Goal: Information Seeking & Learning: Learn about a topic

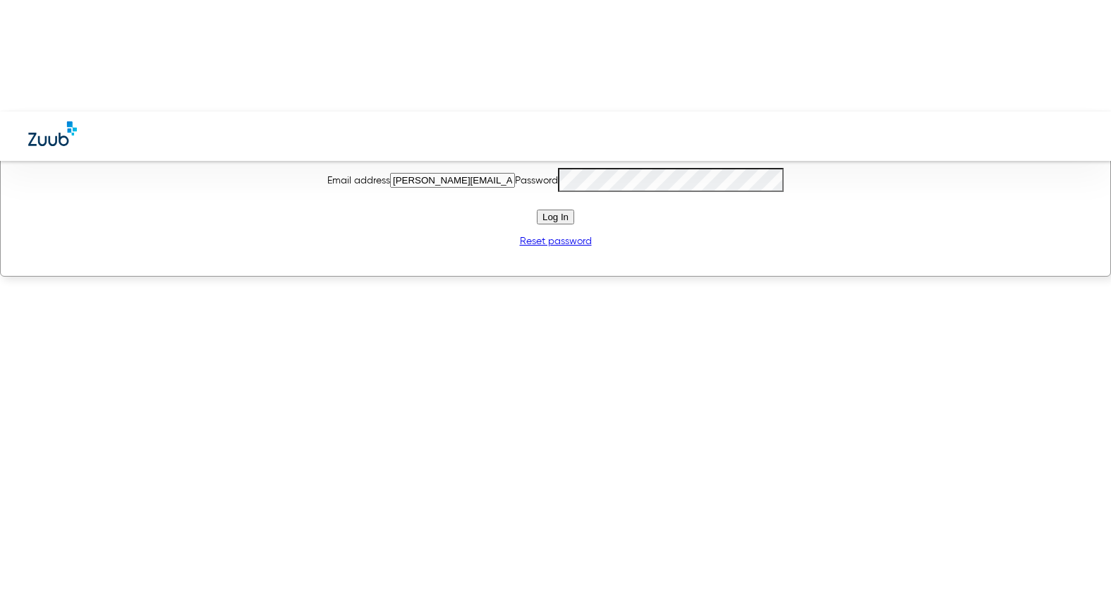
click at [396, 277] on div "Sign In to Your Account Email address andrea@zuub.com Password Log In Reset pas…" at bounding box center [555, 194] width 1111 height 166
click at [551, 222] on span "Log In" at bounding box center [555, 217] width 26 height 11
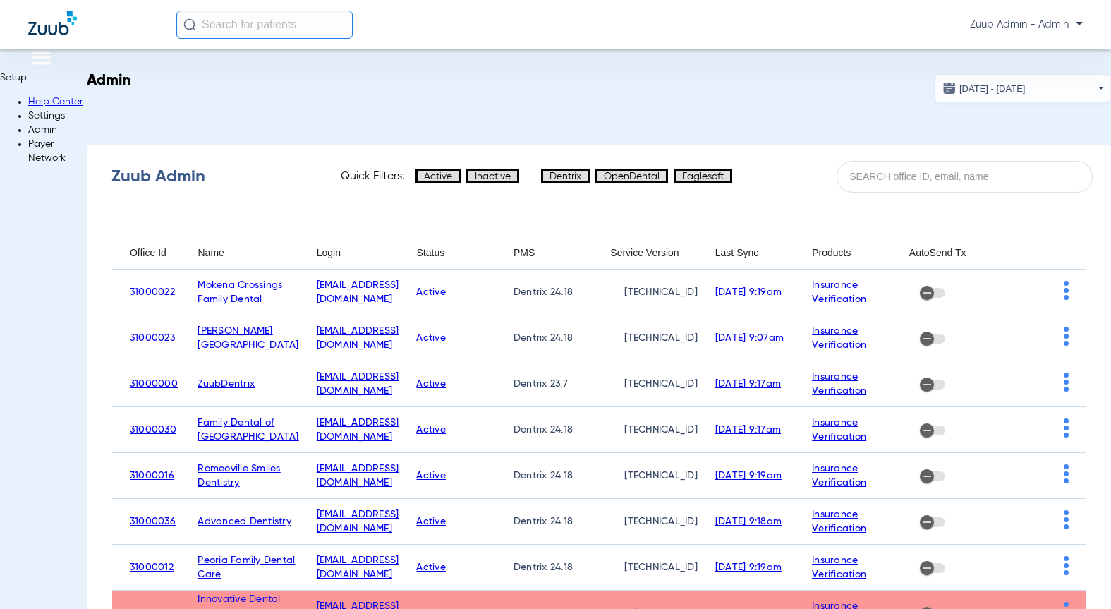
click at [28, 147] on img at bounding box center [28, 147] width 0 height 0
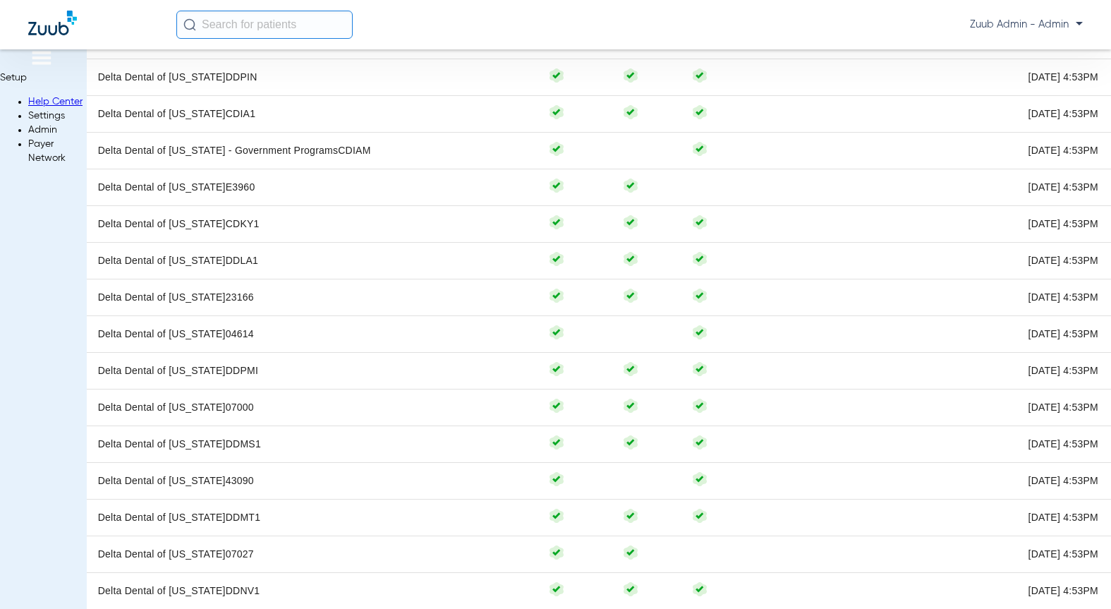
scroll to position [3462, 0]
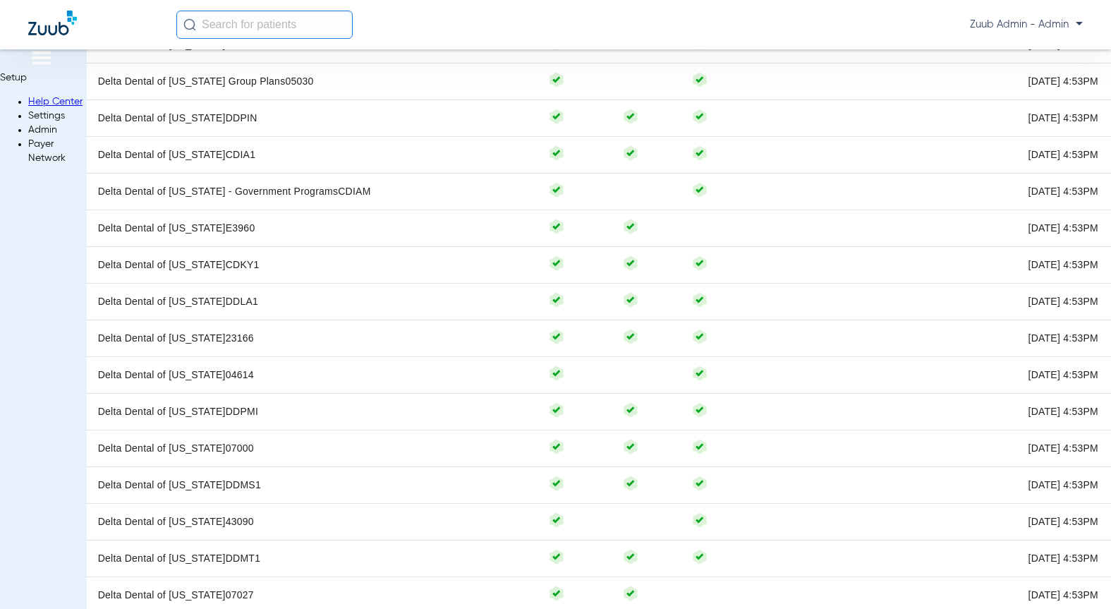
scroll to position [3389, 0]
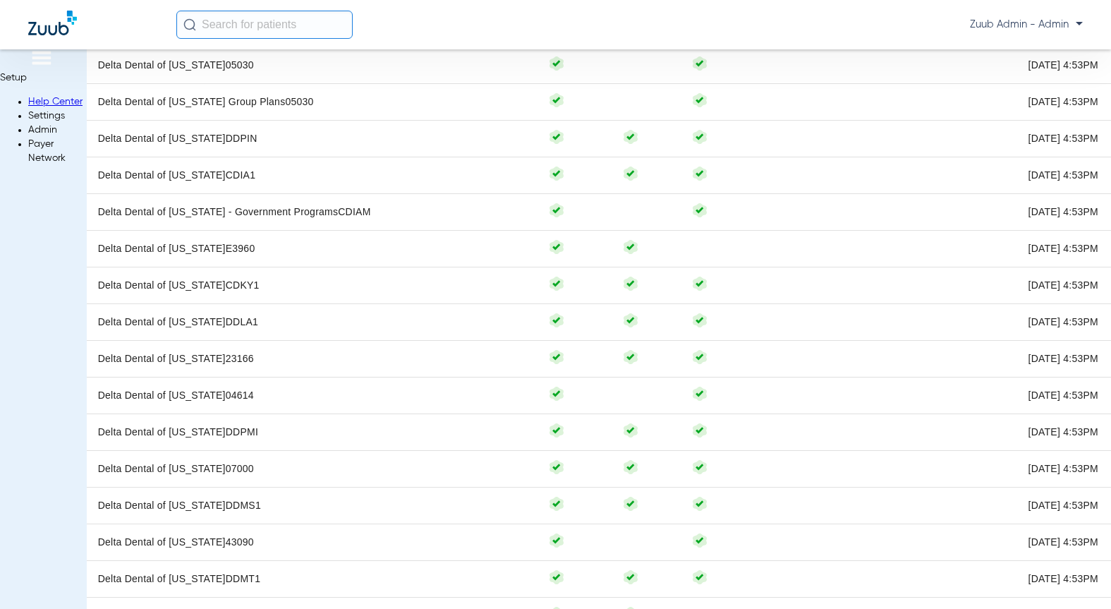
drag, startPoint x: 875, startPoint y: 91, endPoint x: 739, endPoint y: 84, distance: 136.3
copy h3 "Delta Dental"
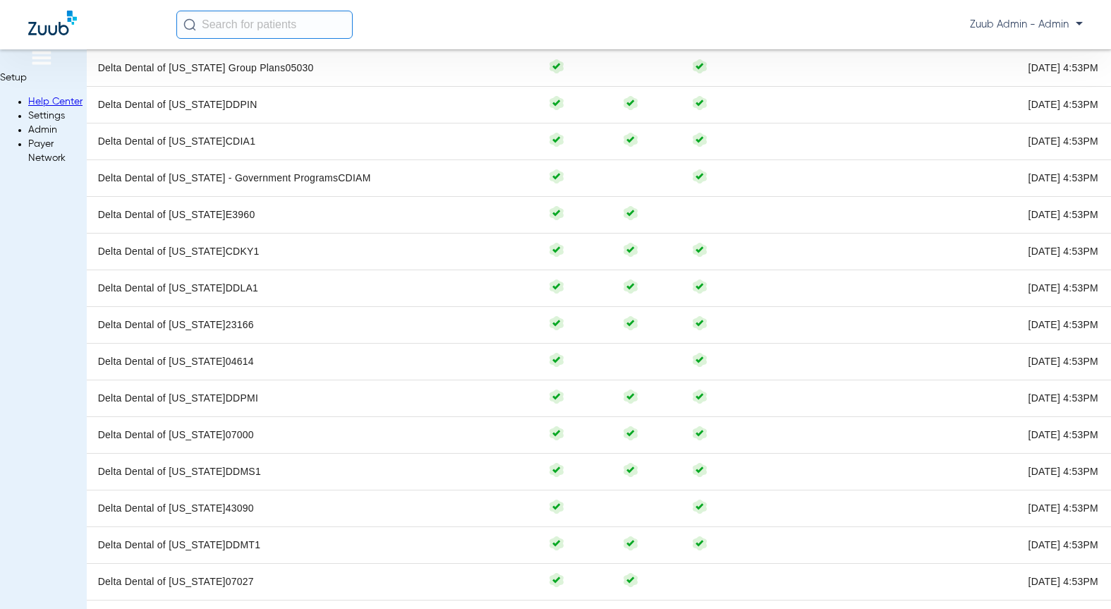
scroll to position [3425, 0]
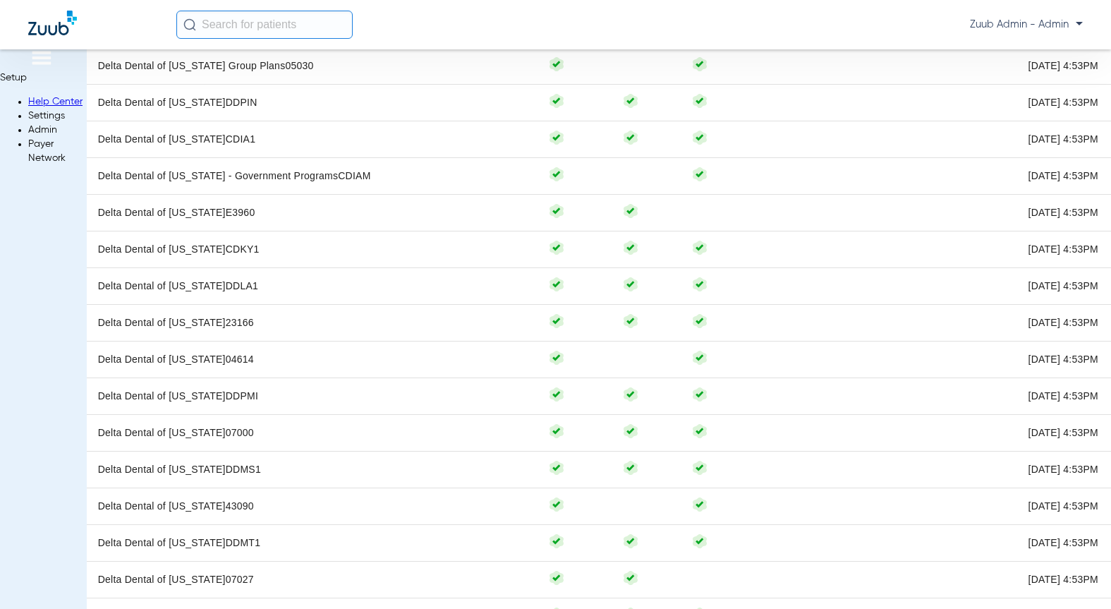
drag, startPoint x: 804, startPoint y: 469, endPoint x: 839, endPoint y: 473, distance: 34.7
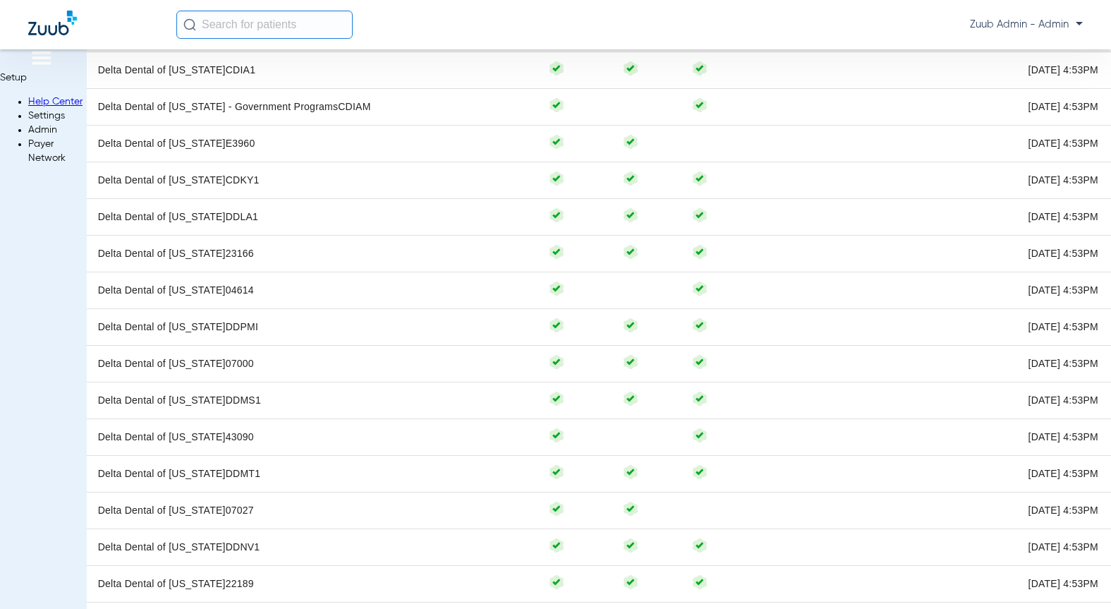
scroll to position [3513, 0]
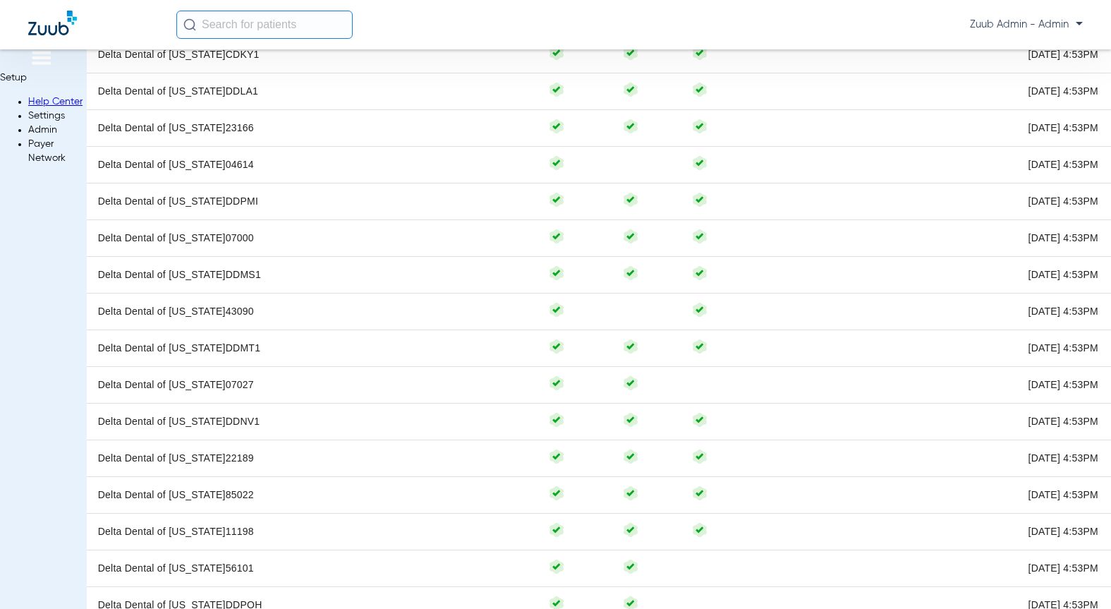
scroll to position [3622, 0]
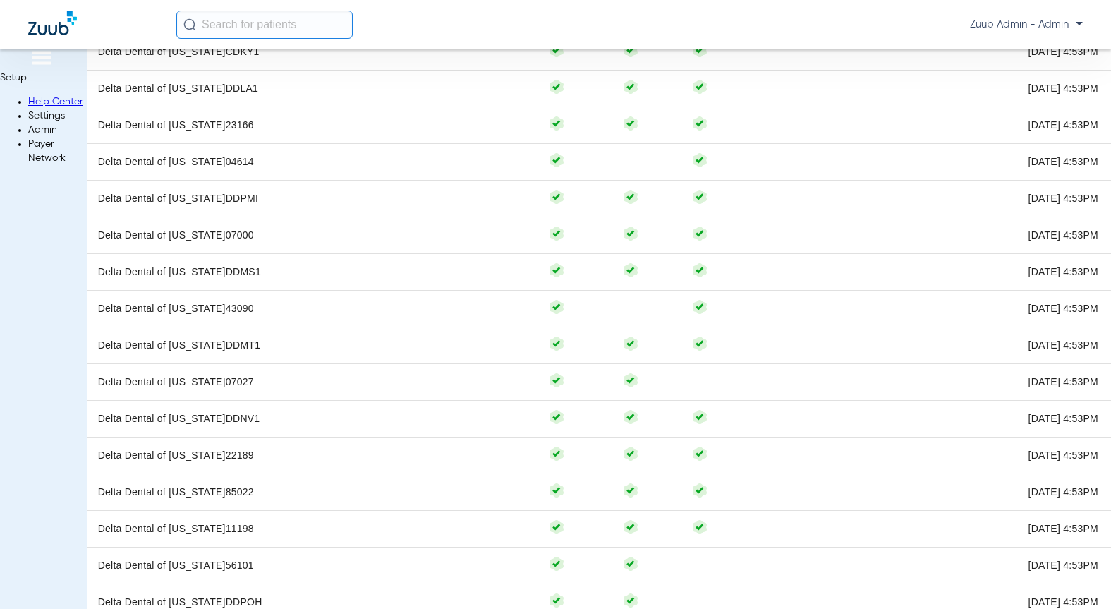
scroll to position [281, 0]
drag, startPoint x: 1040, startPoint y: 87, endPoint x: 741, endPoint y: 94, distance: 299.9
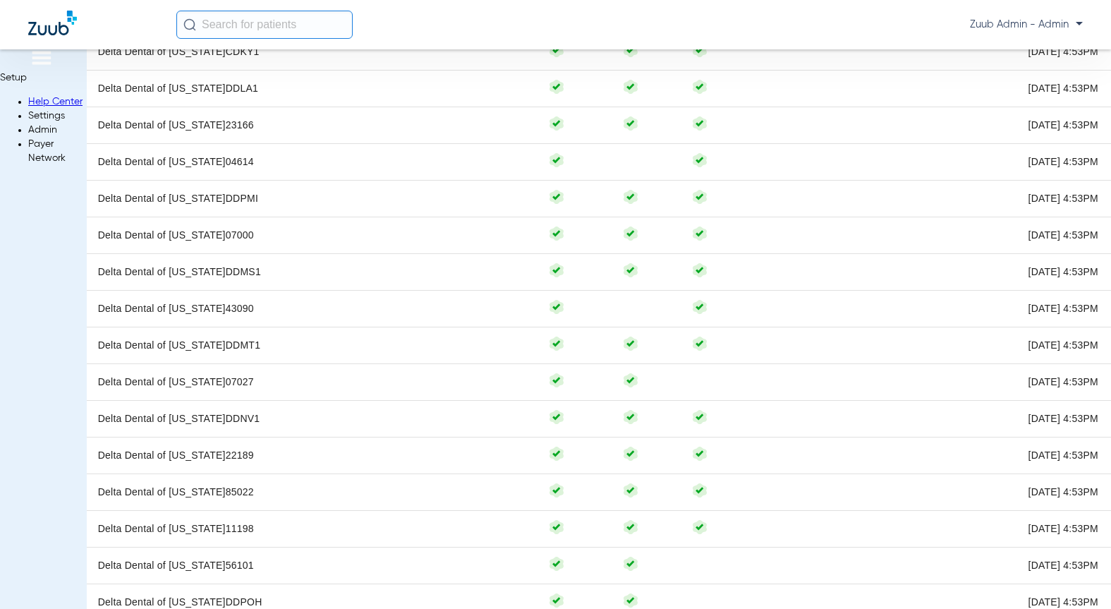
copy h3 "Delta Dental of [US_STATE]"
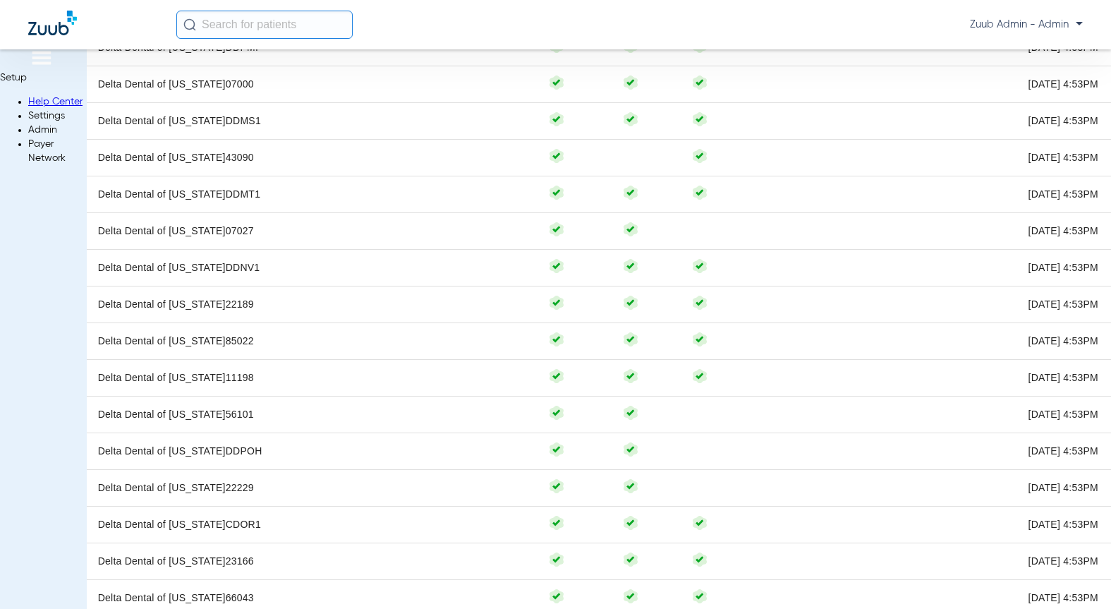
scroll to position [3831, 0]
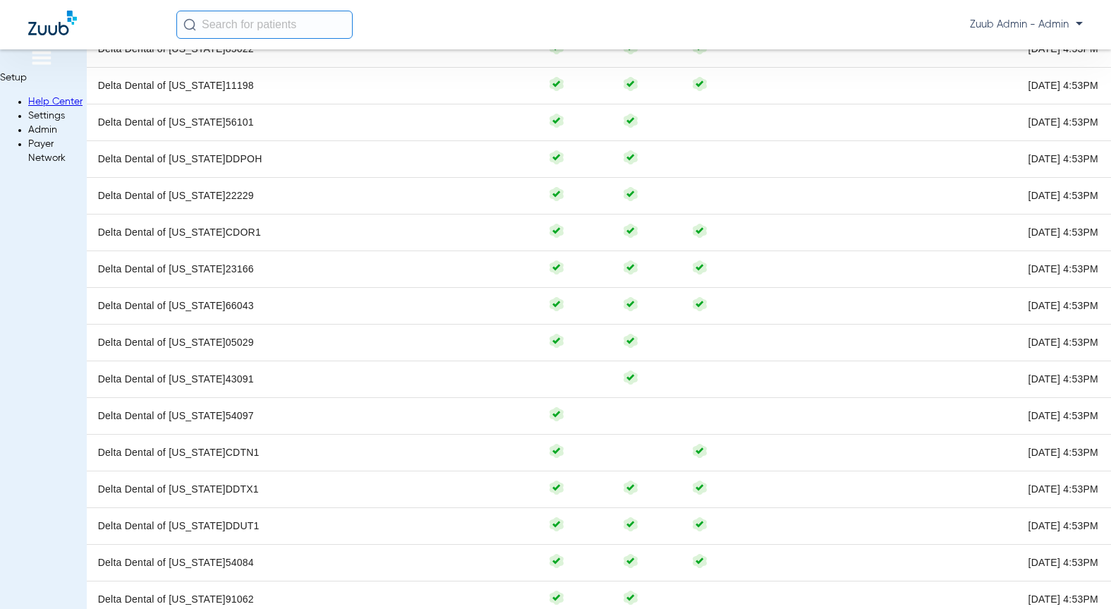
scroll to position [4067, 0]
drag, startPoint x: 565, startPoint y: 244, endPoint x: 560, endPoint y: 259, distance: 15.6
click at [32, 95] on div "Setup Help Center Settings Admin Payer Network" at bounding box center [43, 107] width 87 height 116
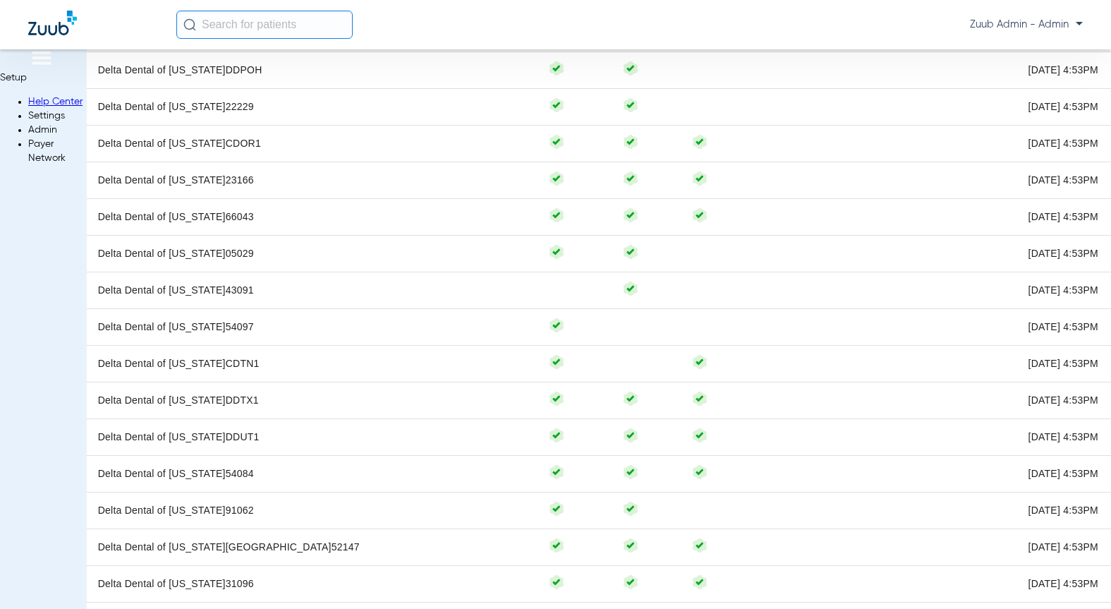
scroll to position [4173, 0]
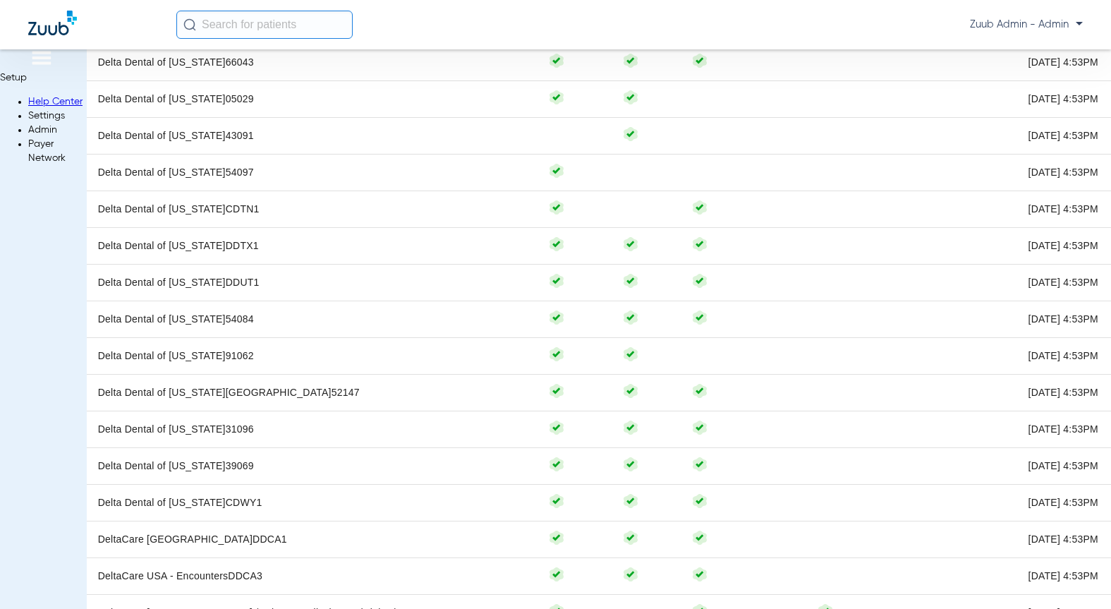
scroll to position [4371, 0]
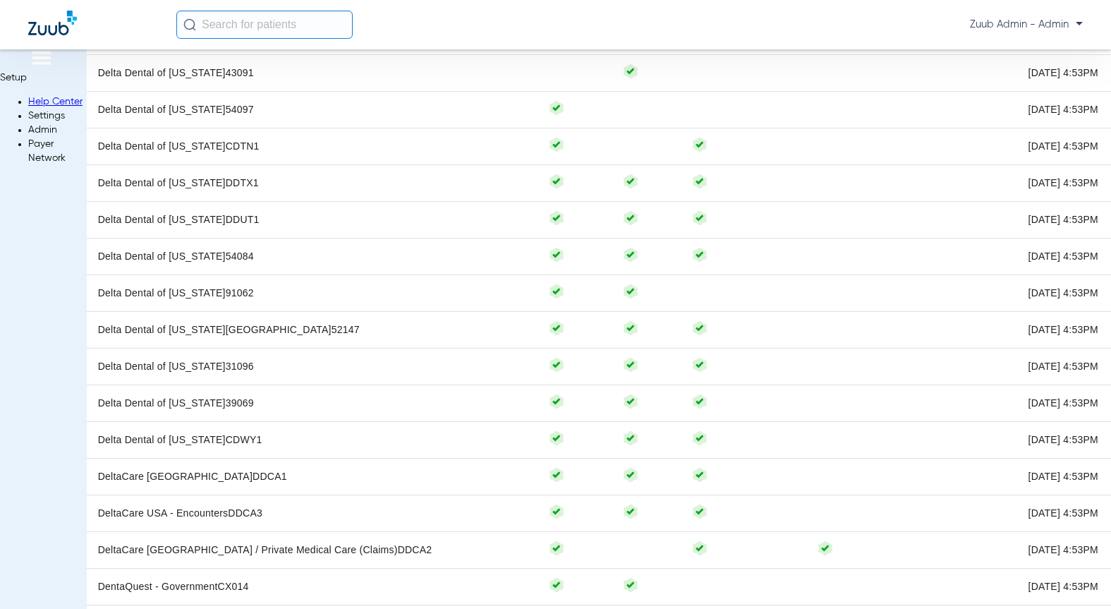
drag, startPoint x: 1020, startPoint y: 92, endPoint x: 740, endPoint y: 77, distance: 280.4
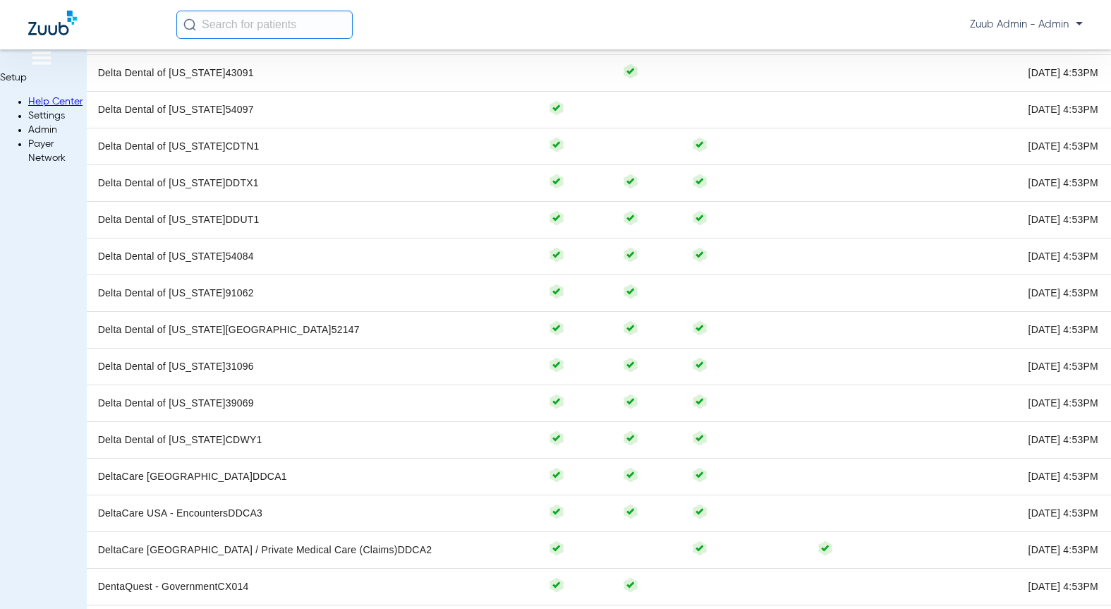
copy h3 "Delta Dental of [US_STATE]"
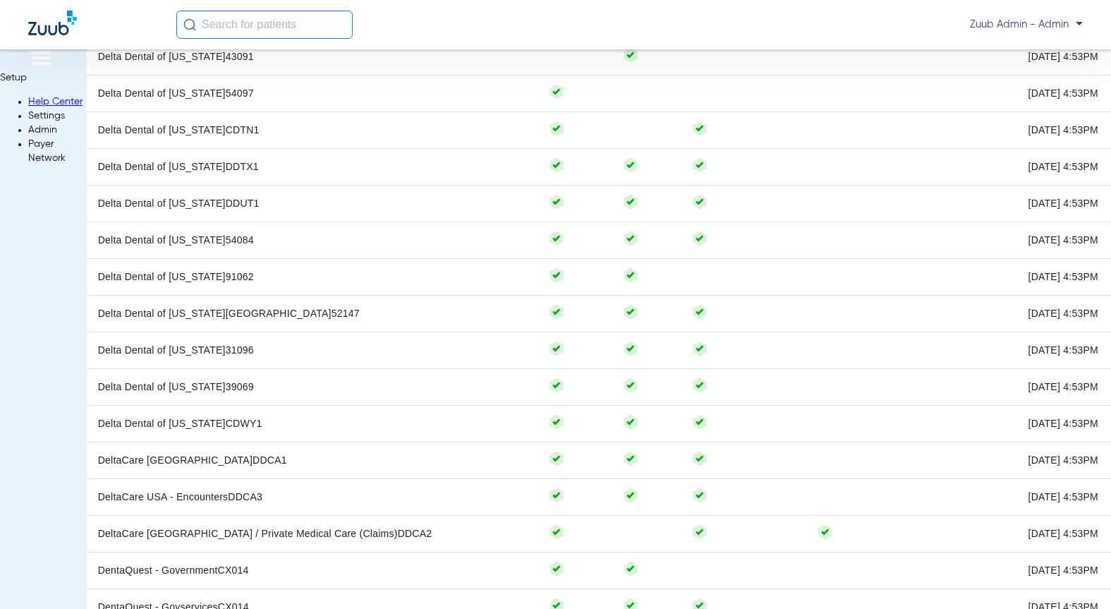
scroll to position [4392, 0]
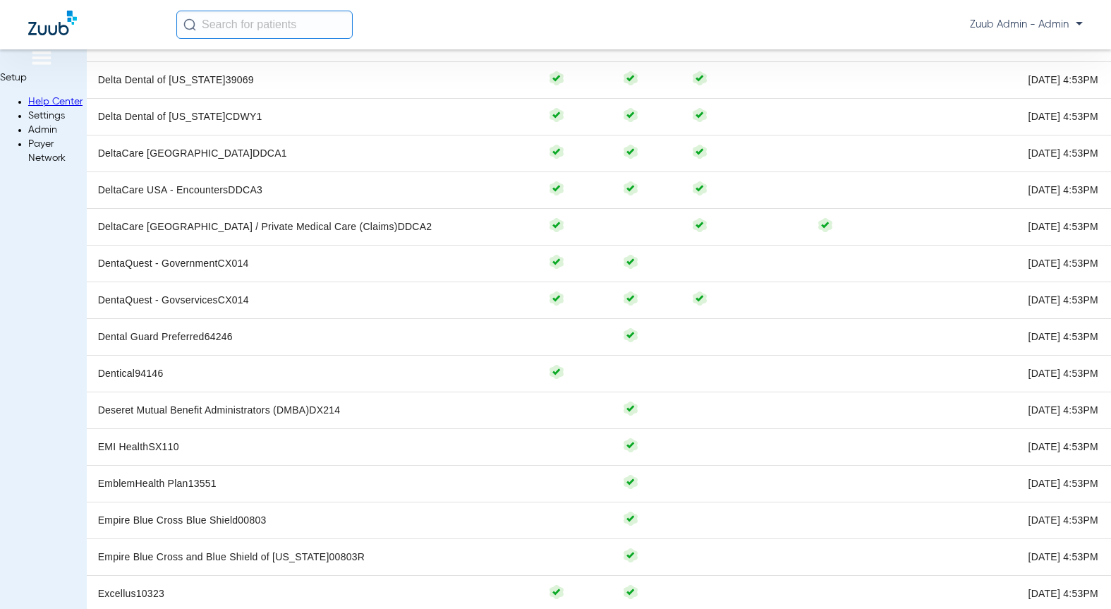
scroll to position [4774, 0]
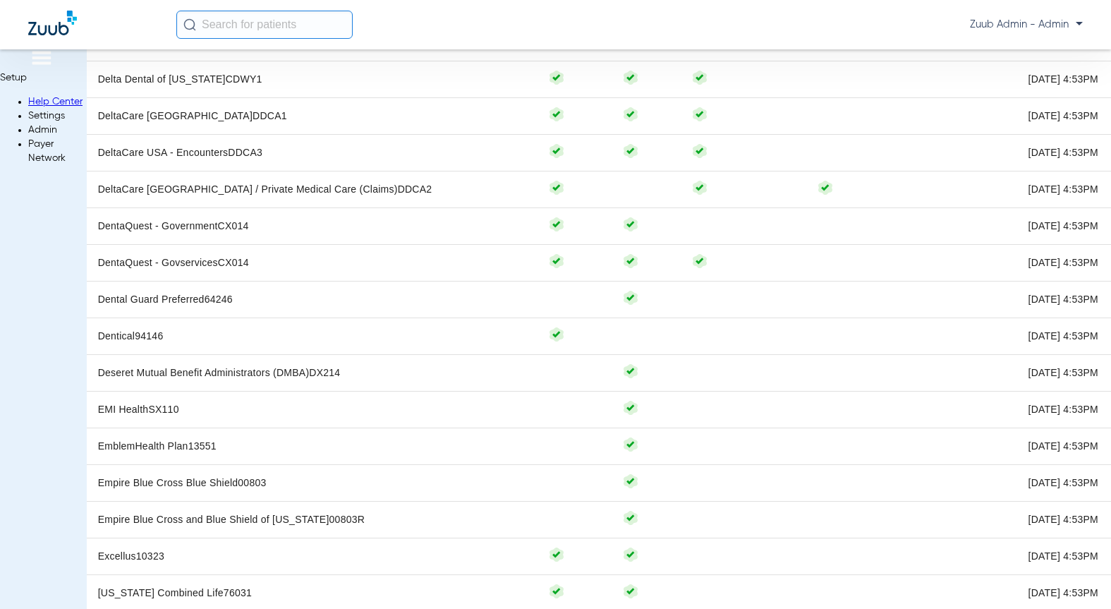
scroll to position [4729, 0]
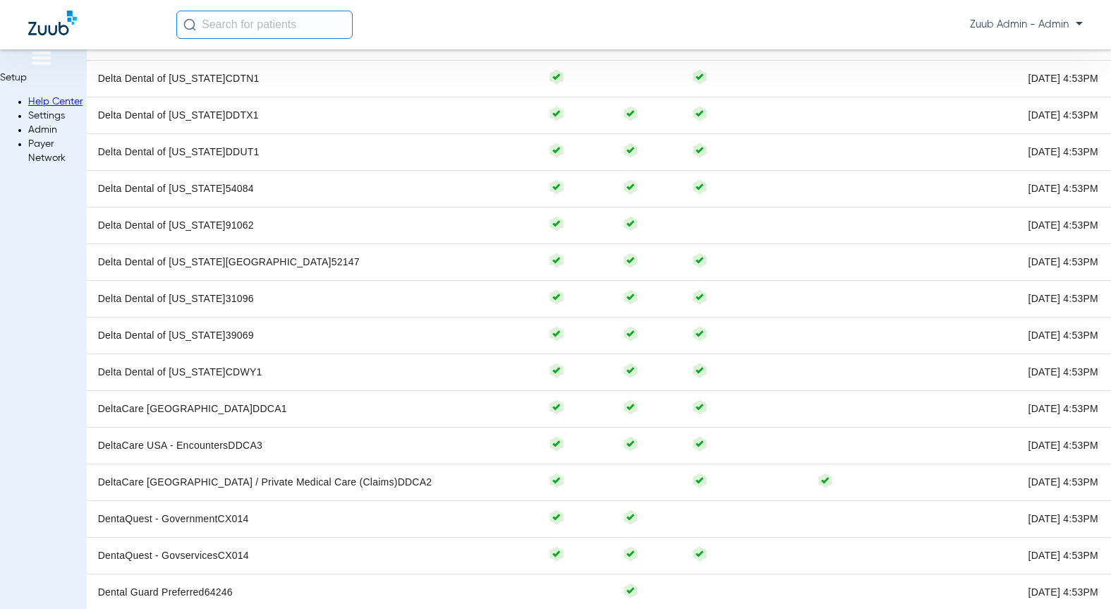
scroll to position [4331, 0]
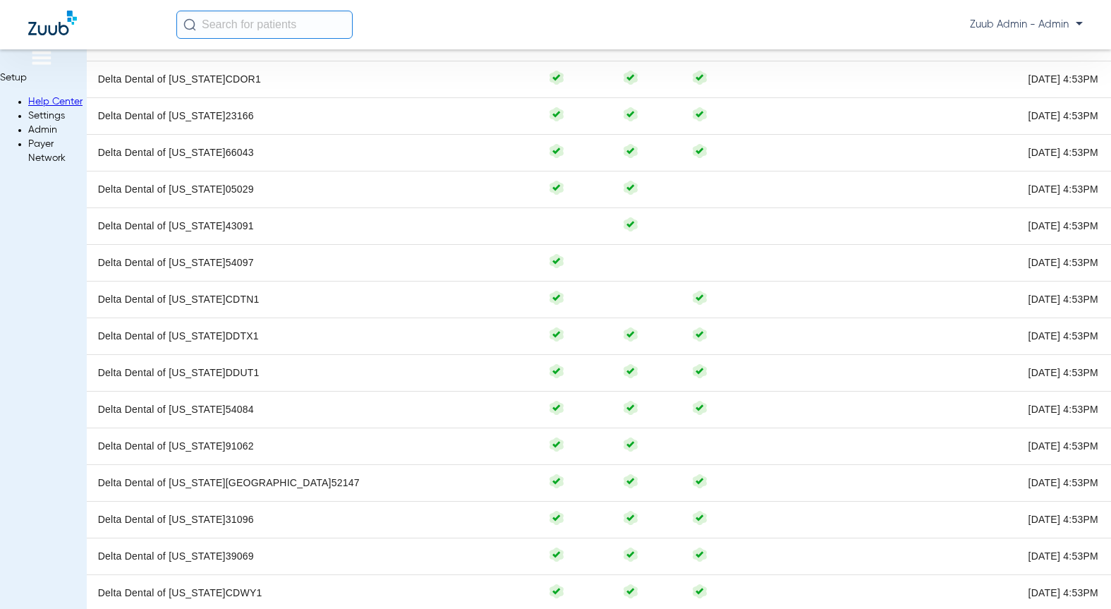
scroll to position [4218, 0]
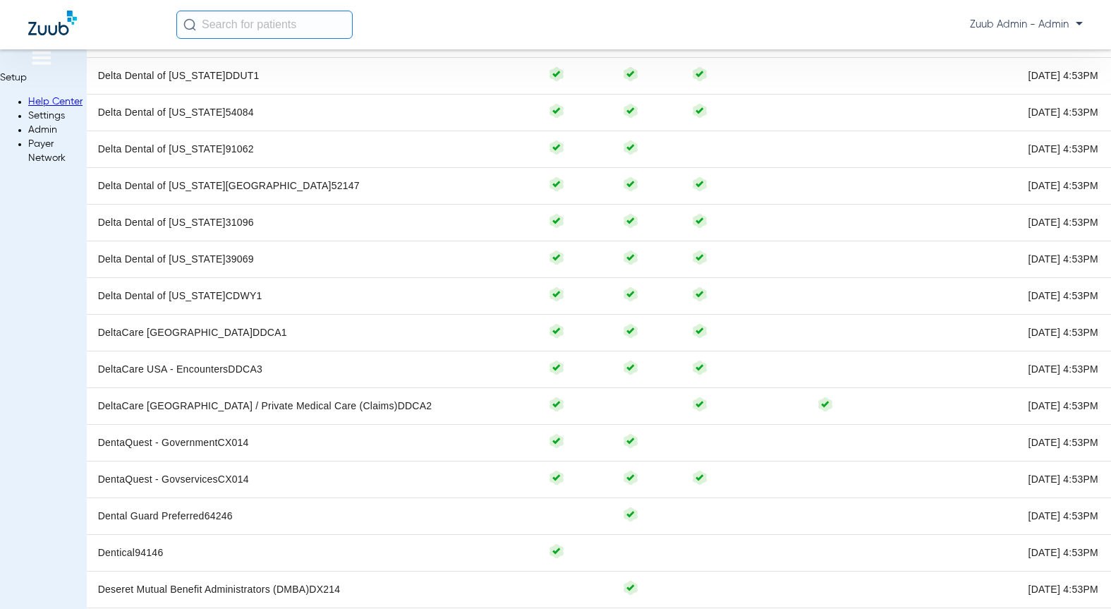
scroll to position [4717, 0]
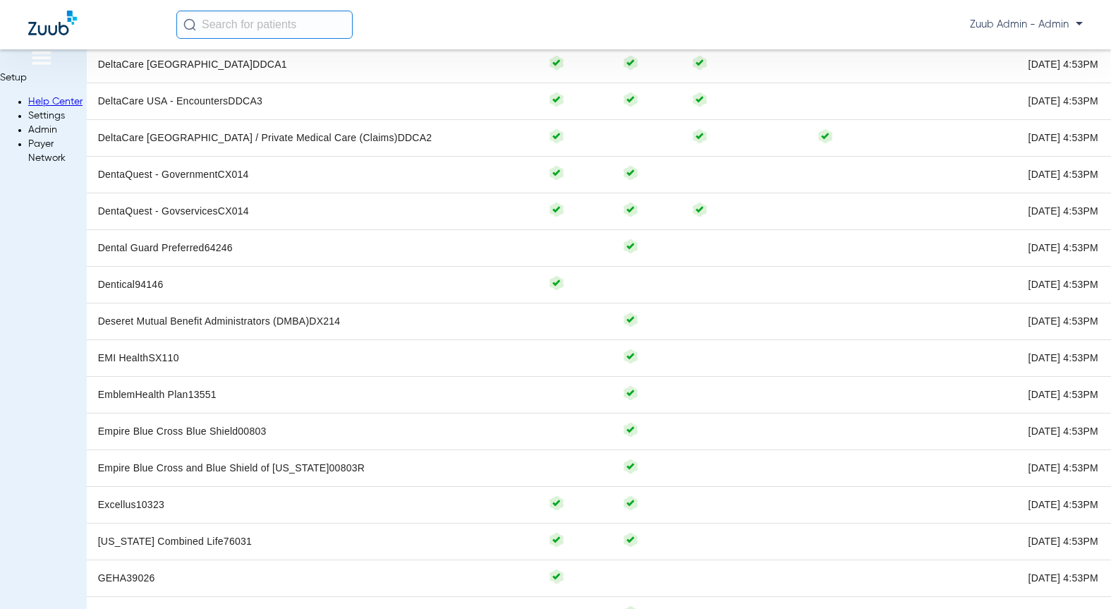
scroll to position [4786, 0]
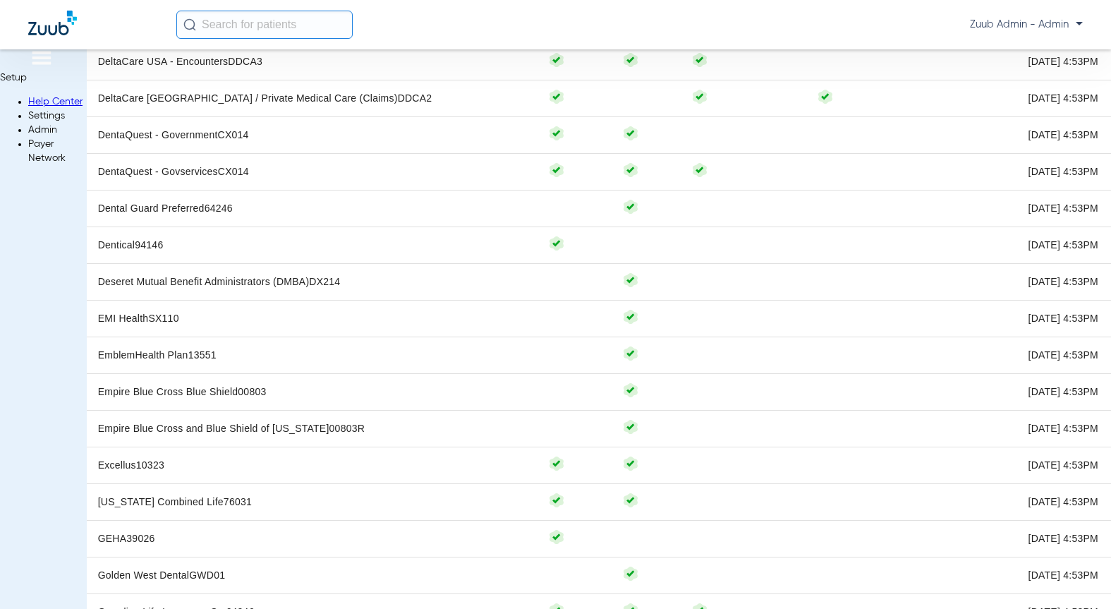
scroll to position [4849, 0]
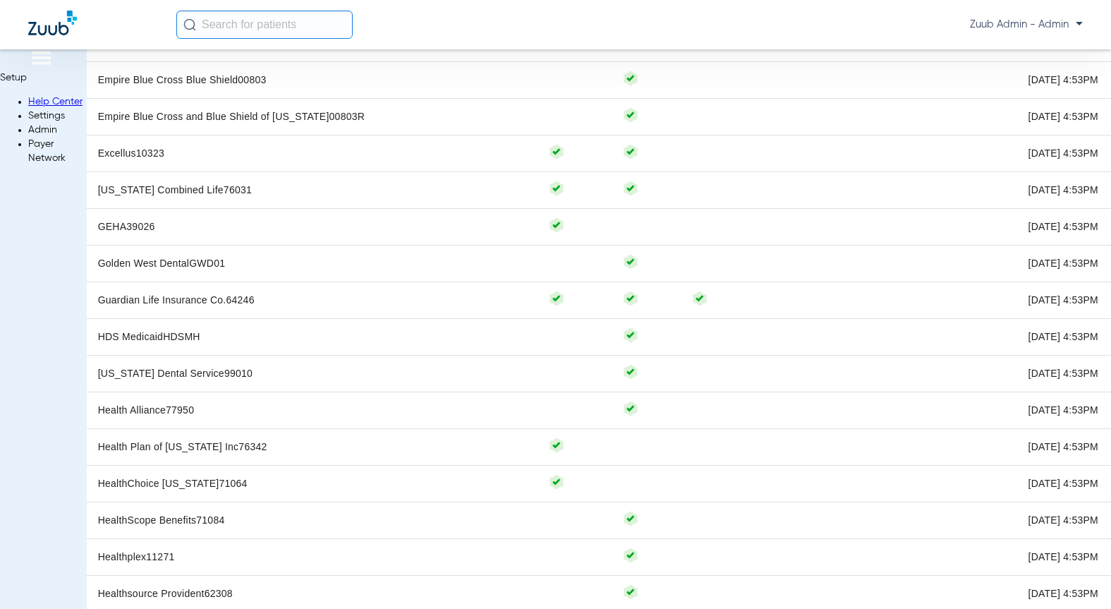
scroll to position [5137, 0]
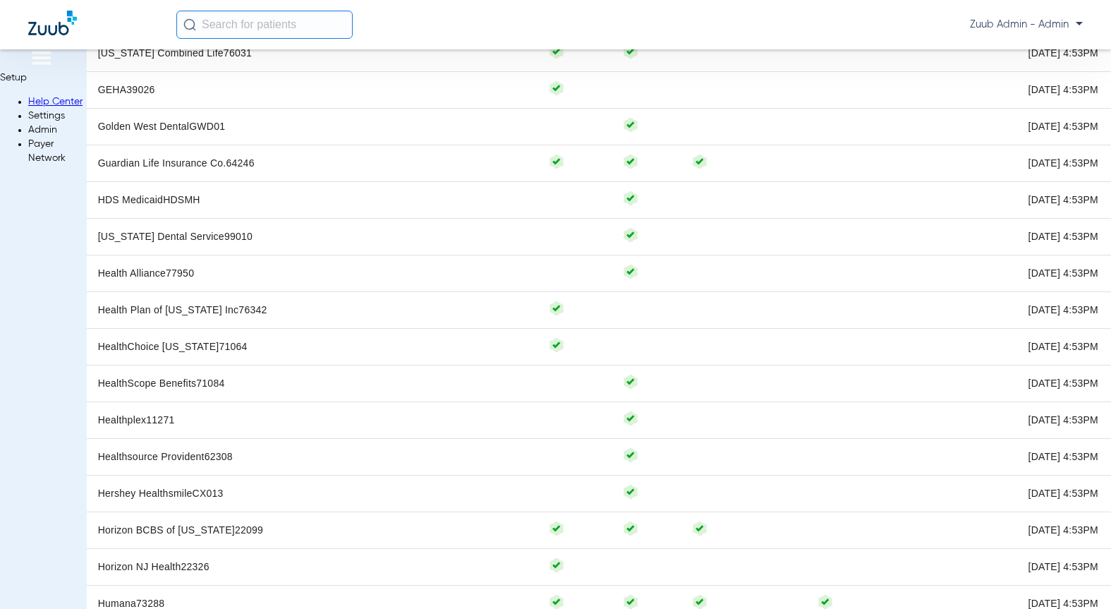
scroll to position [5283, 0]
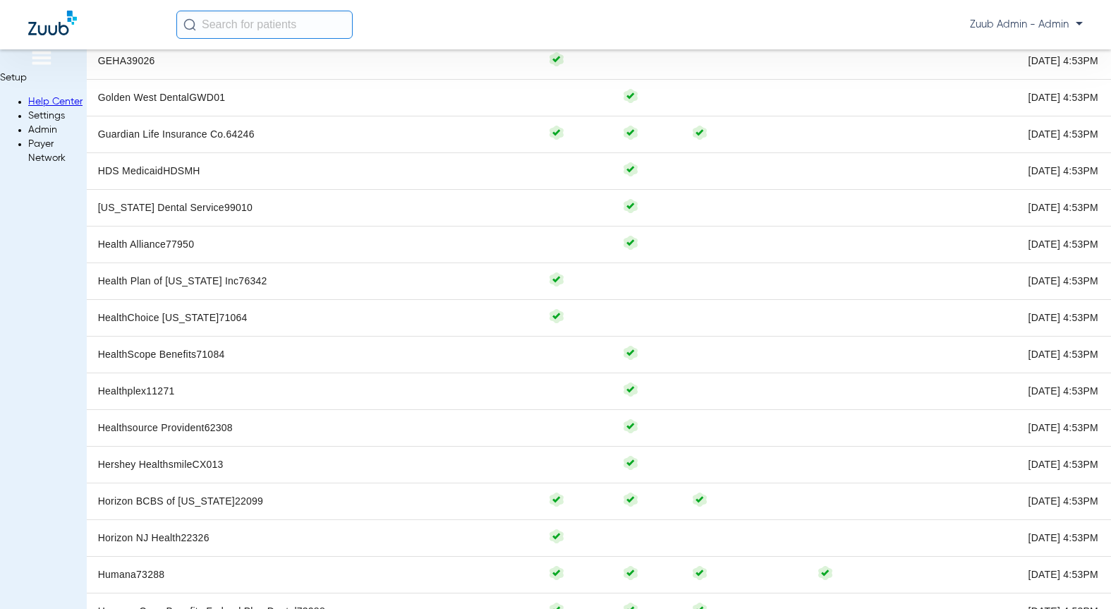
scroll to position [5301, 0]
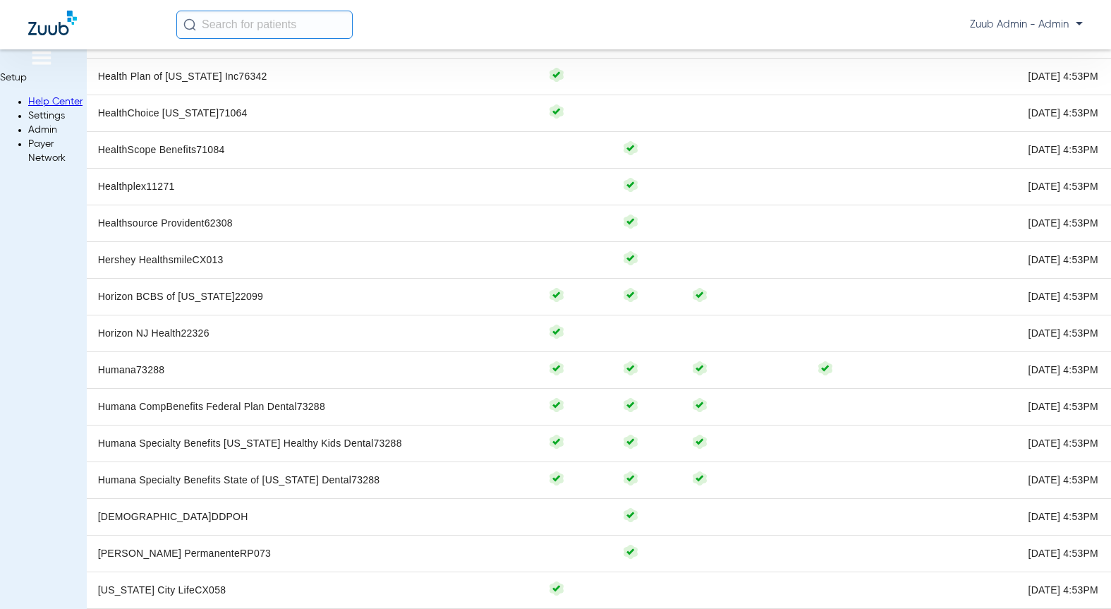
scroll to position [5521, 0]
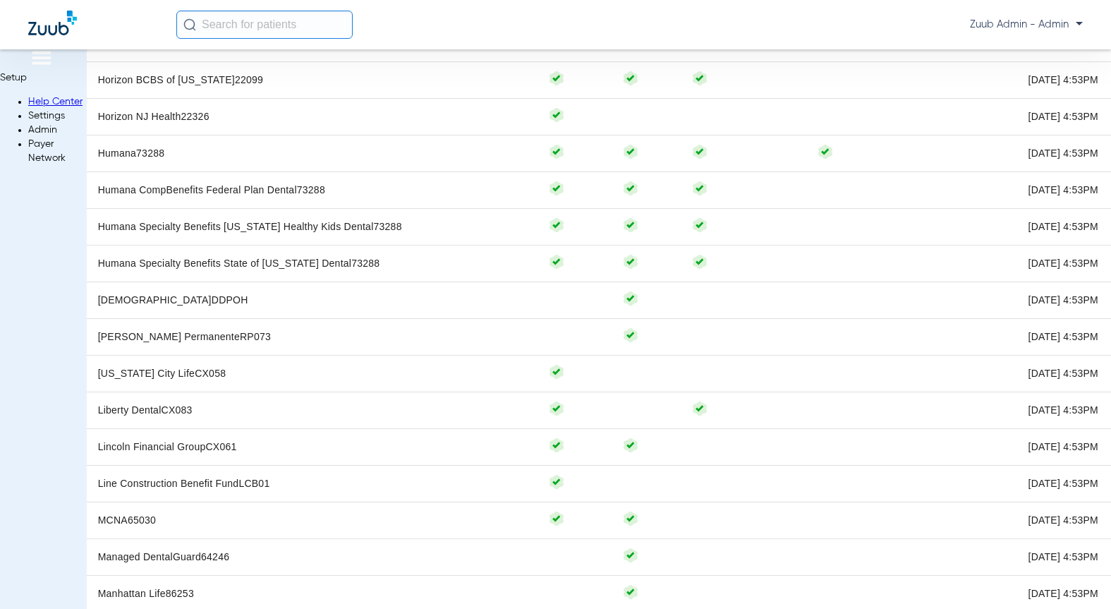
scroll to position [5739, 0]
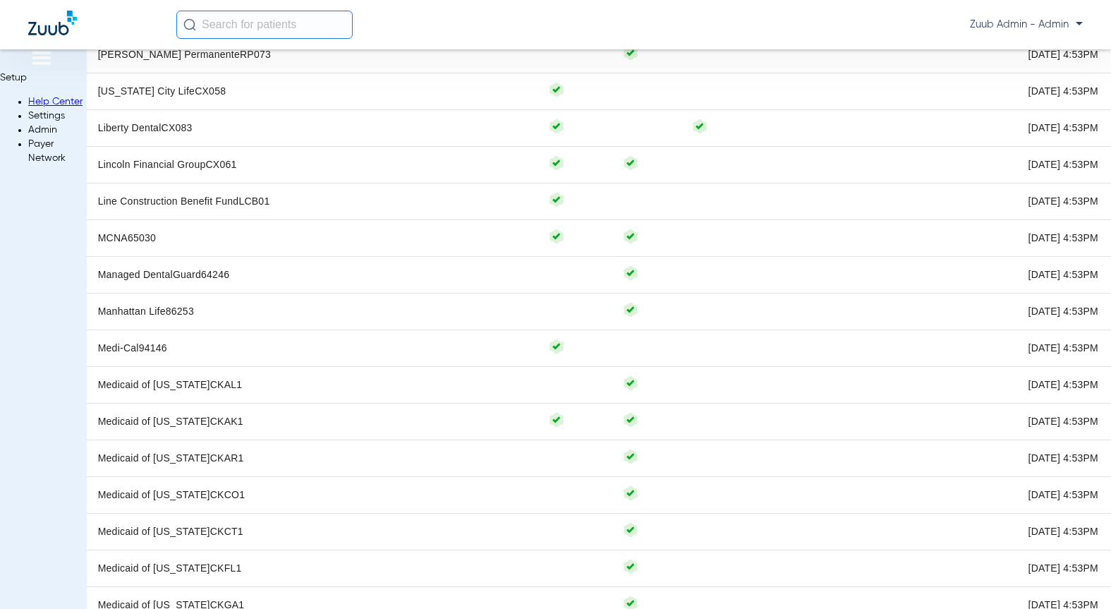
scroll to position [6004, 0]
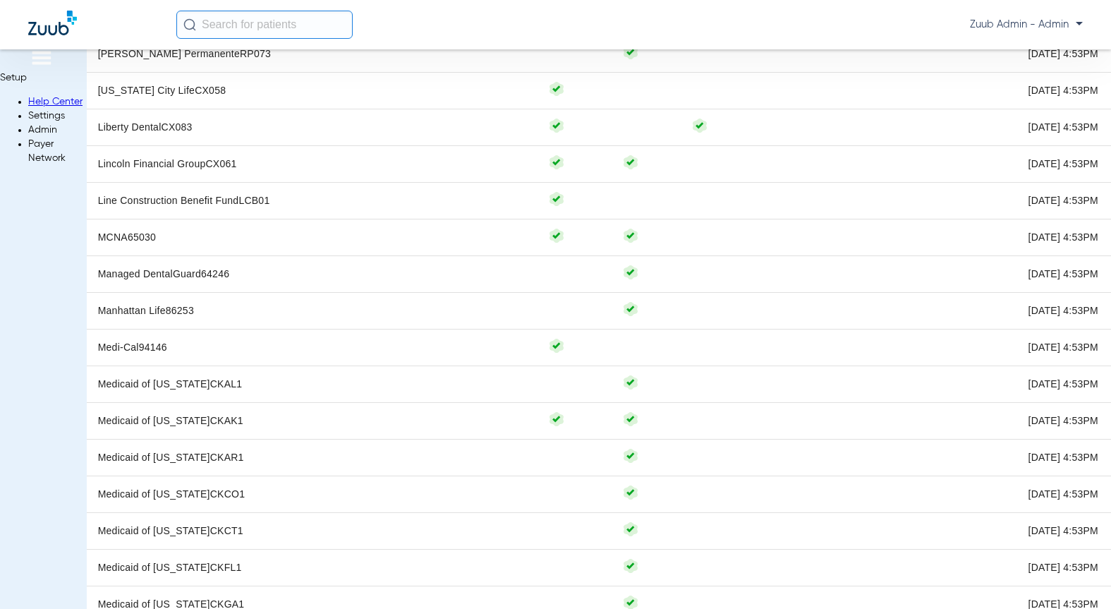
drag, startPoint x: 1025, startPoint y: 85, endPoint x: 736, endPoint y: 87, distance: 289.2
copy h3 "DentaQuest - Government"
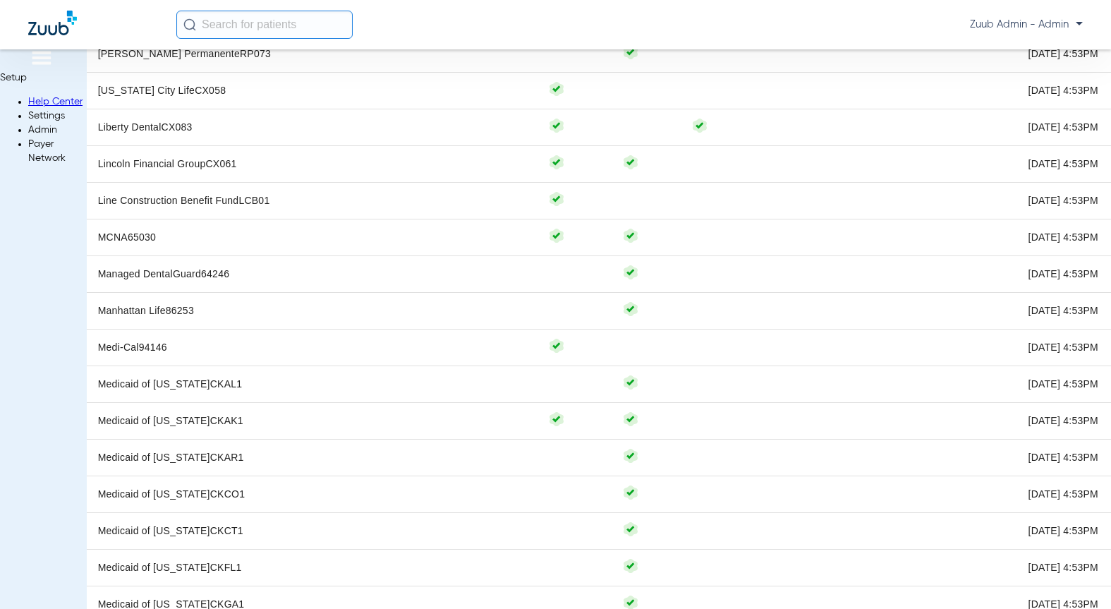
drag, startPoint x: 744, startPoint y: 88, endPoint x: 1048, endPoint y: 84, distance: 304.1
copy h3 "DentaQuest - Government"
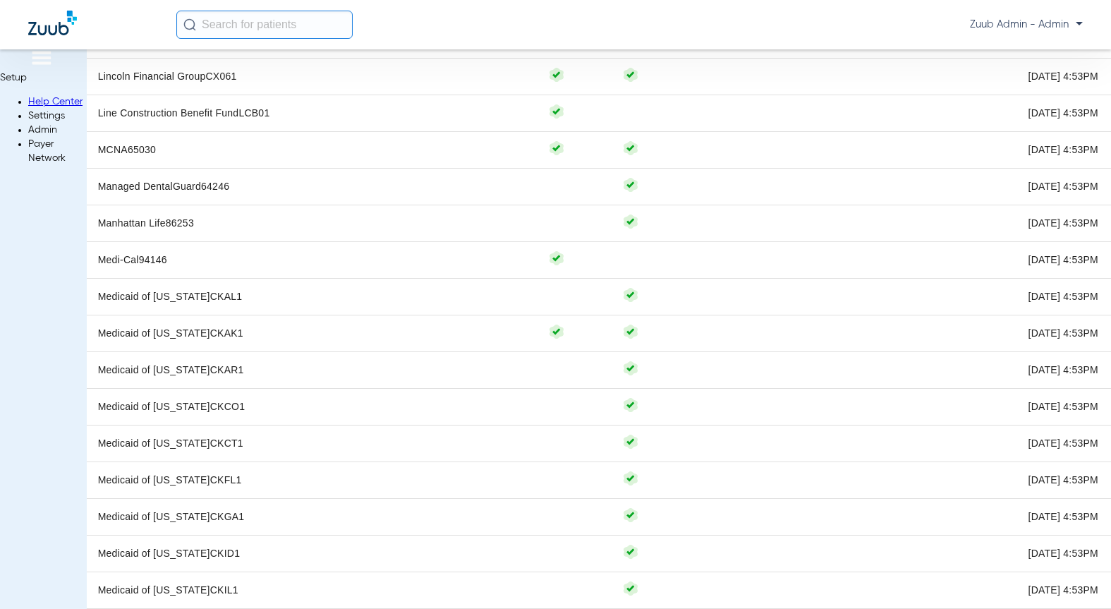
scroll to position [6095, 0]
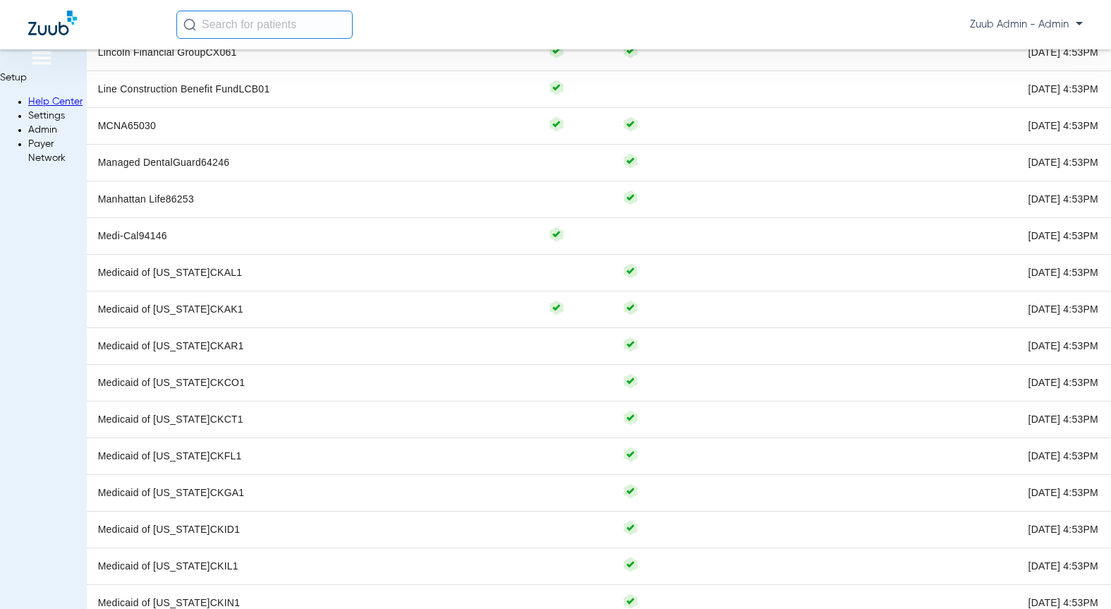
scroll to position [6132, 0]
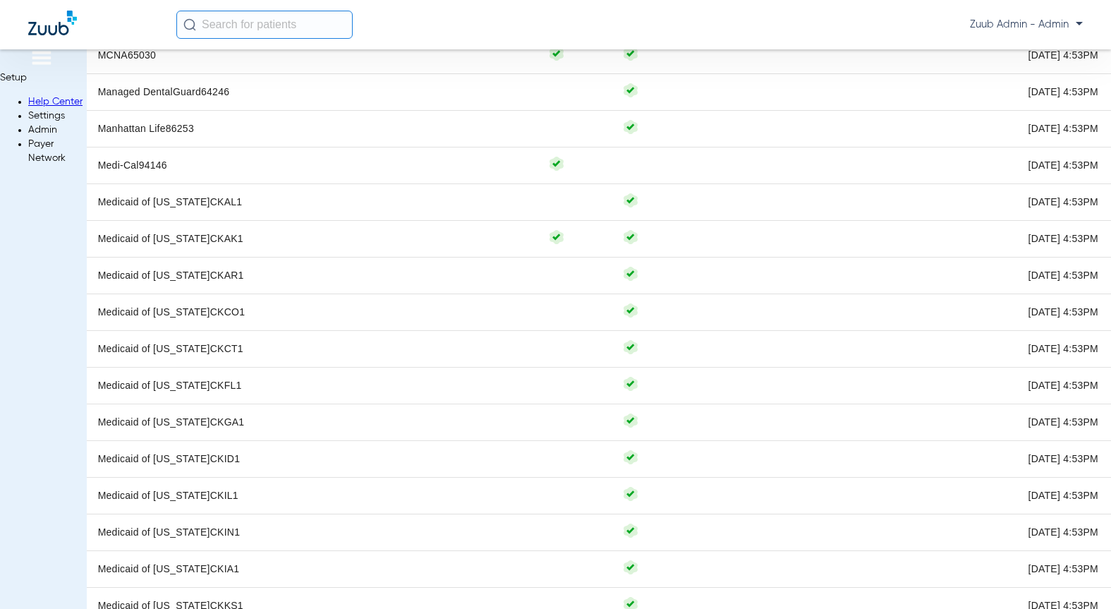
scroll to position [6192, 0]
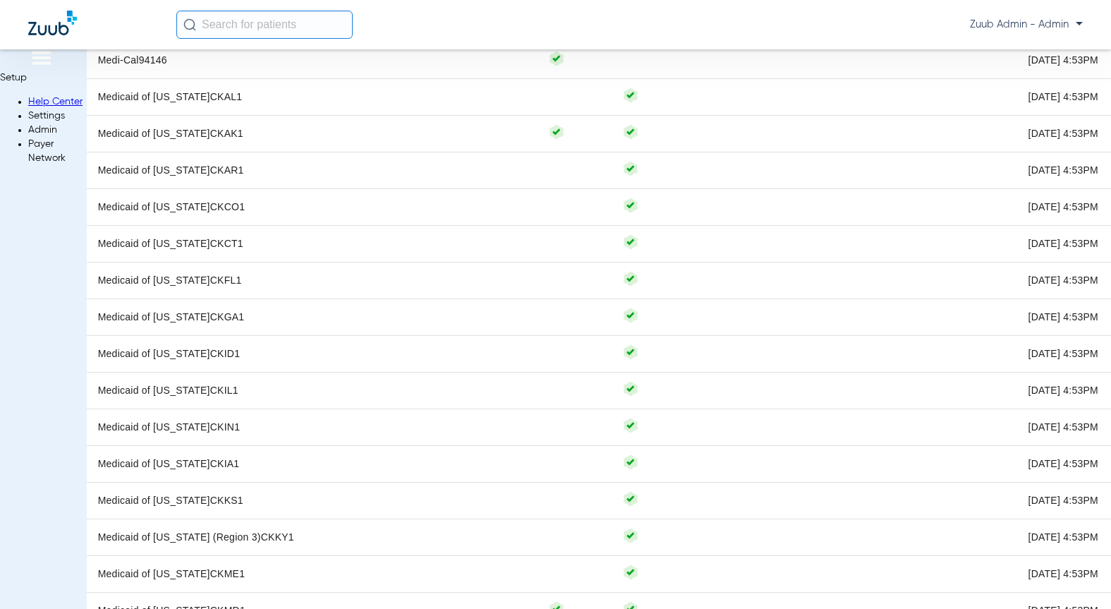
scroll to position [6315, 0]
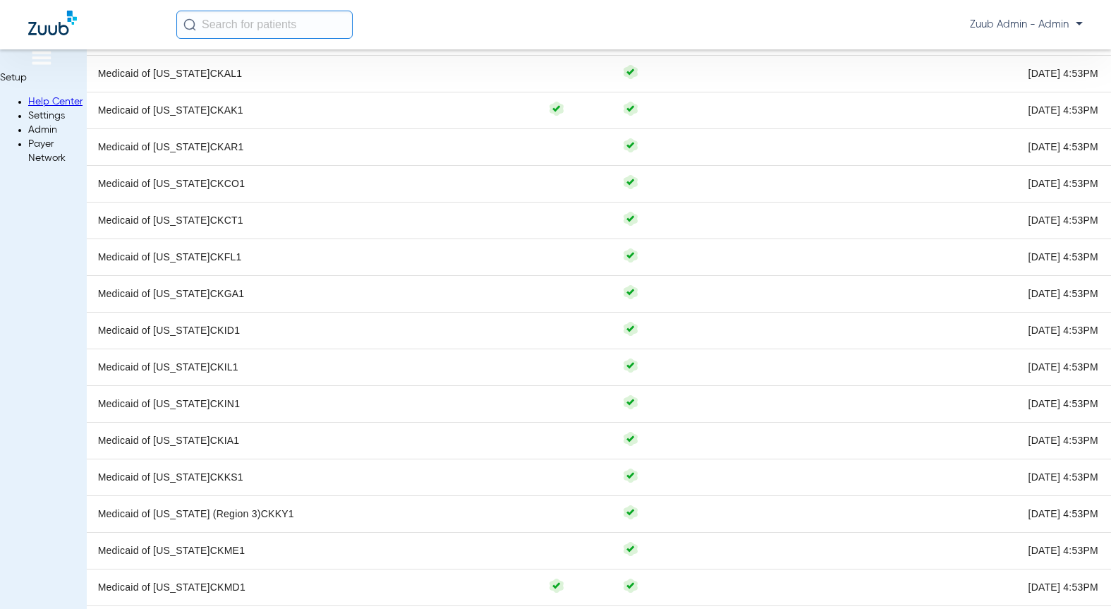
drag, startPoint x: 875, startPoint y: 429, endPoint x: 743, endPoint y: 427, distance: 131.9
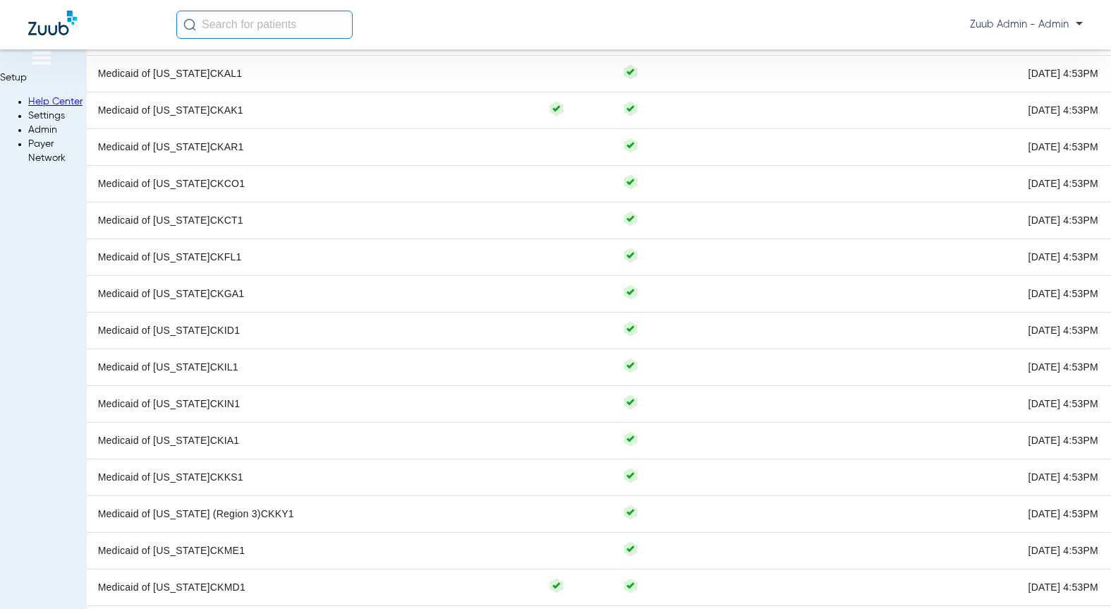
scroll to position [0, 0]
drag, startPoint x: 818, startPoint y: 83, endPoint x: 717, endPoint y: 79, distance: 100.2
copy app-side-panel-drawer "Click here to close GEHA"
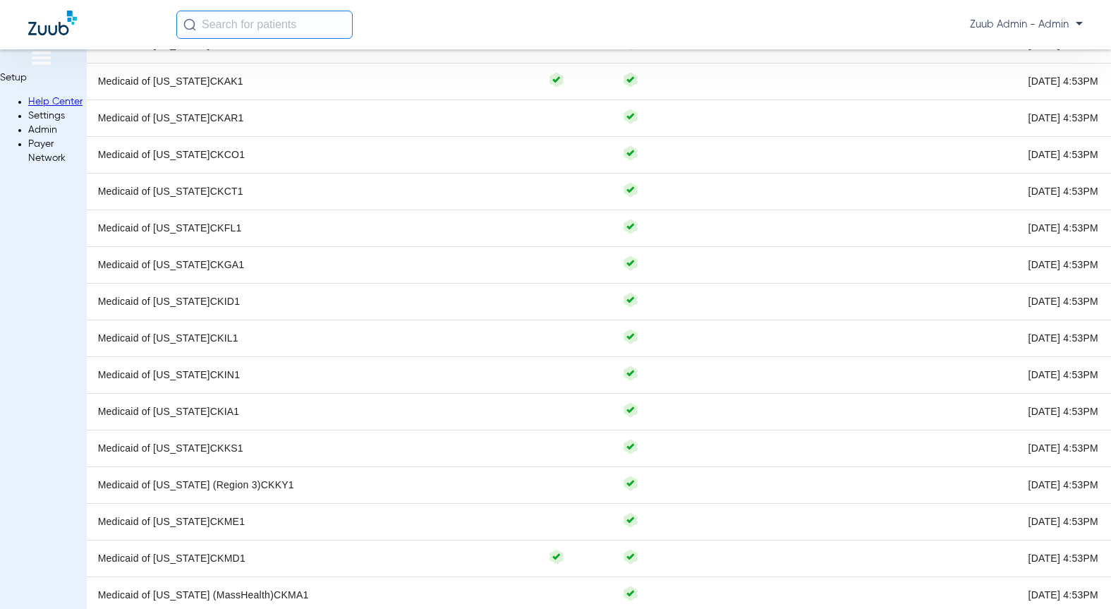
scroll to position [6406, 0]
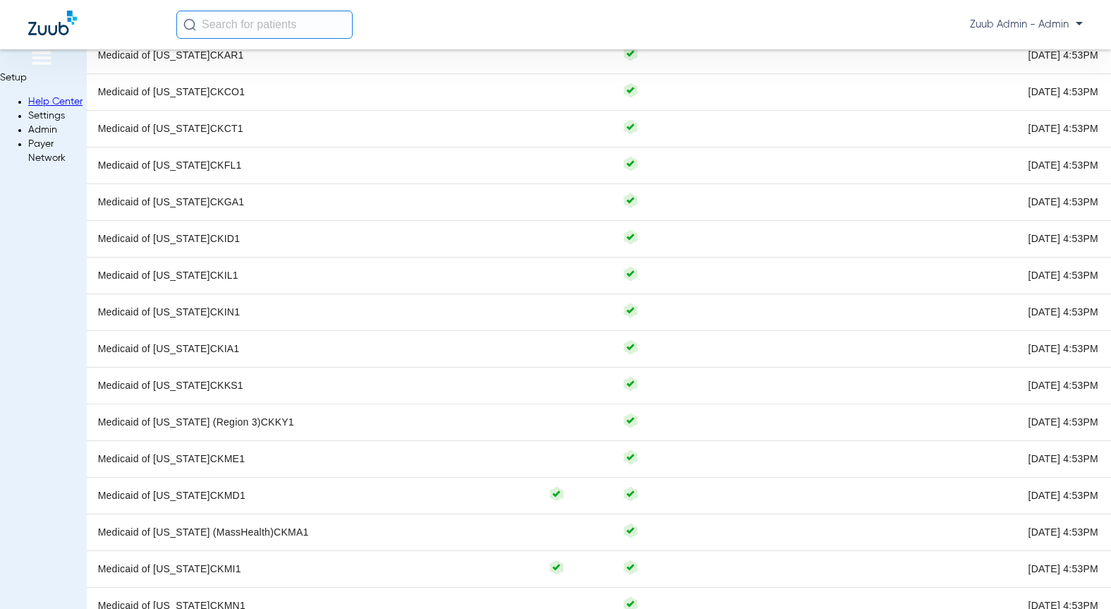
drag, startPoint x: 459, startPoint y: 403, endPoint x: 405, endPoint y: 389, distance: 55.6
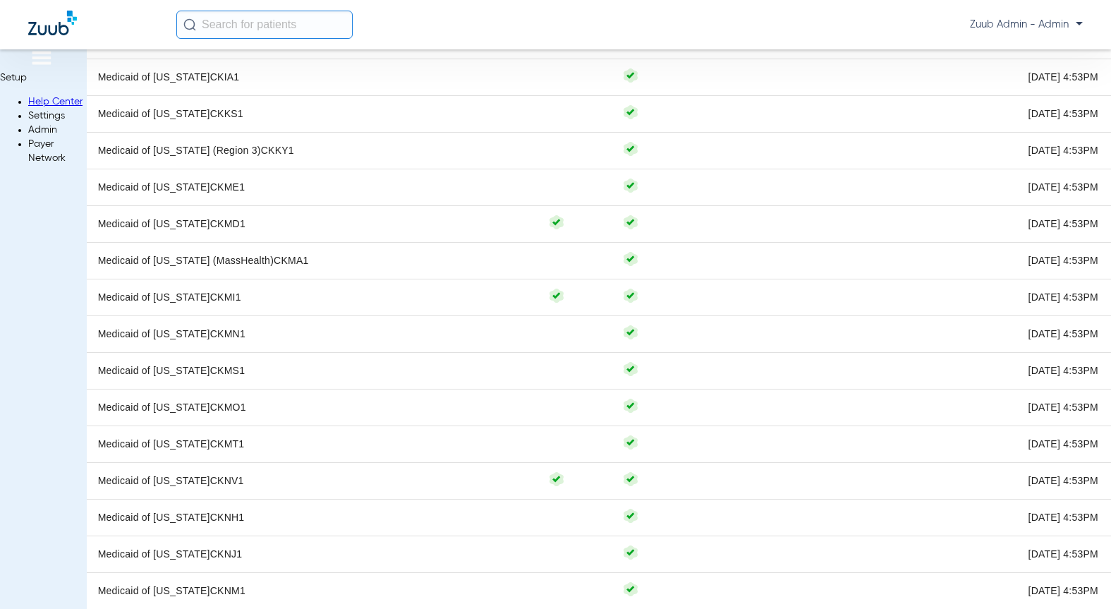
scroll to position [6741, 0]
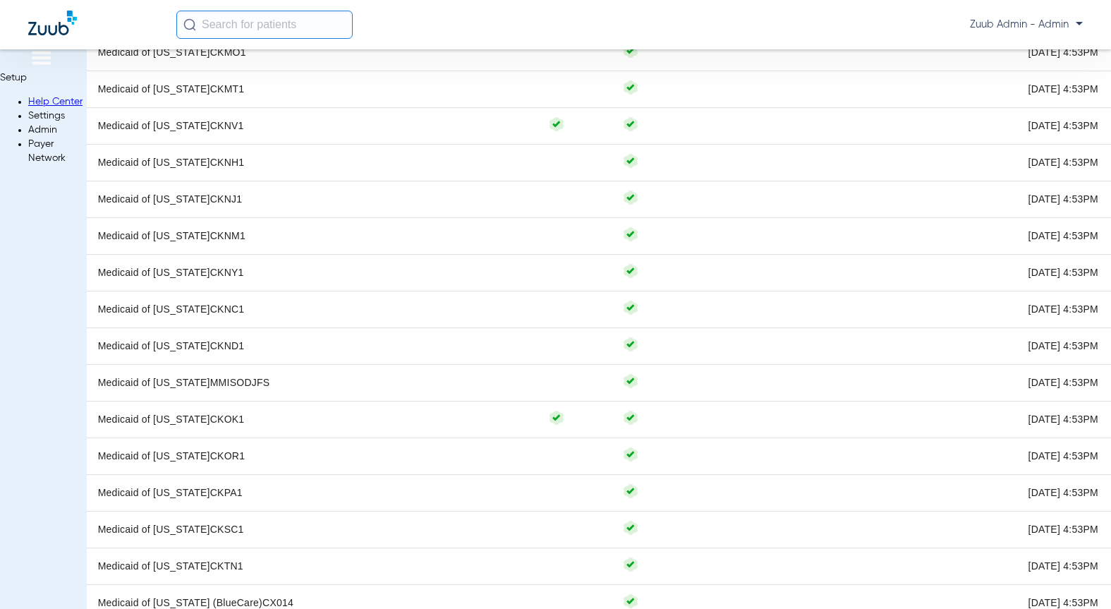
scroll to position [7073, 0]
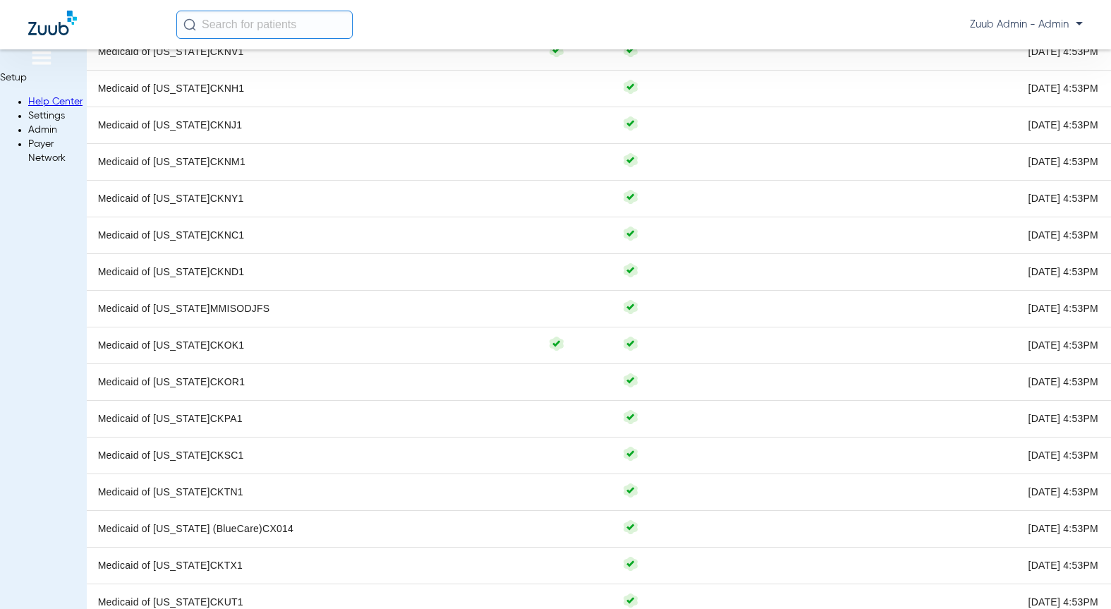
scroll to position [7128, 0]
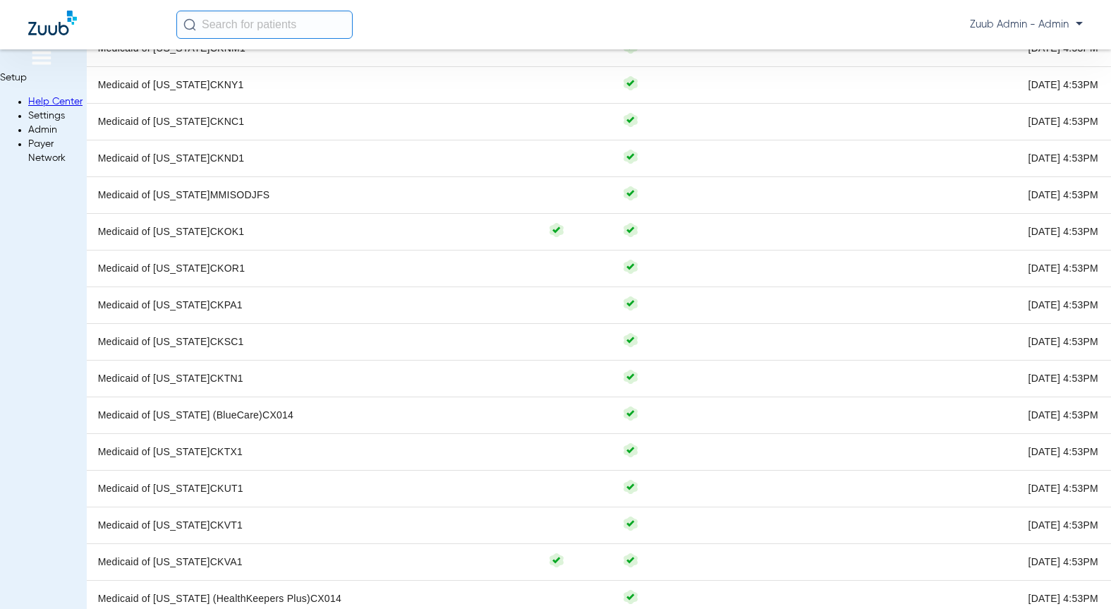
scroll to position [7240, 0]
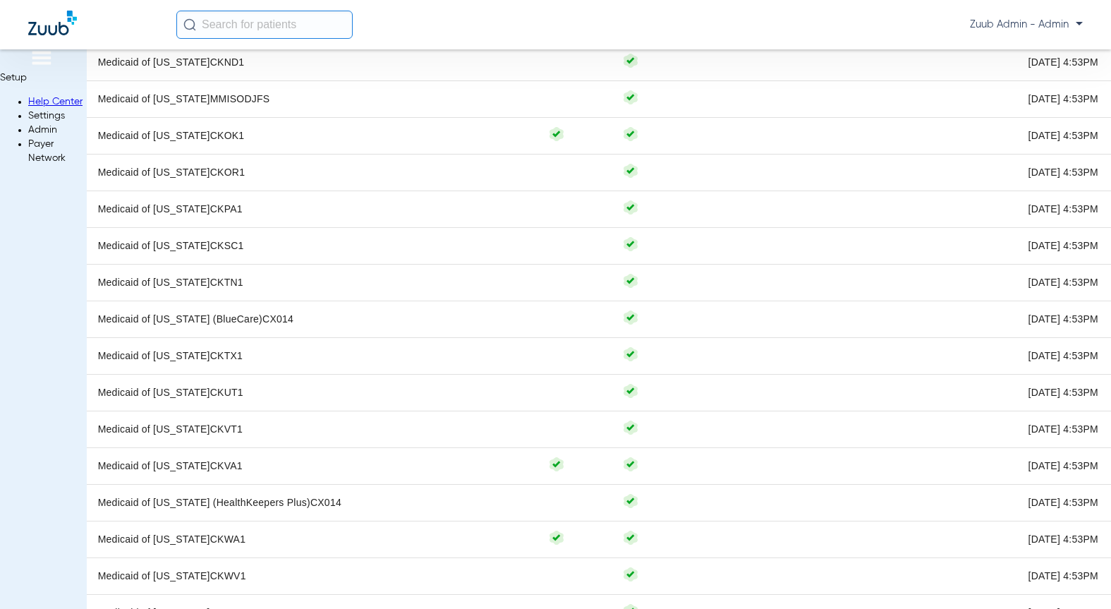
scroll to position [7318, 0]
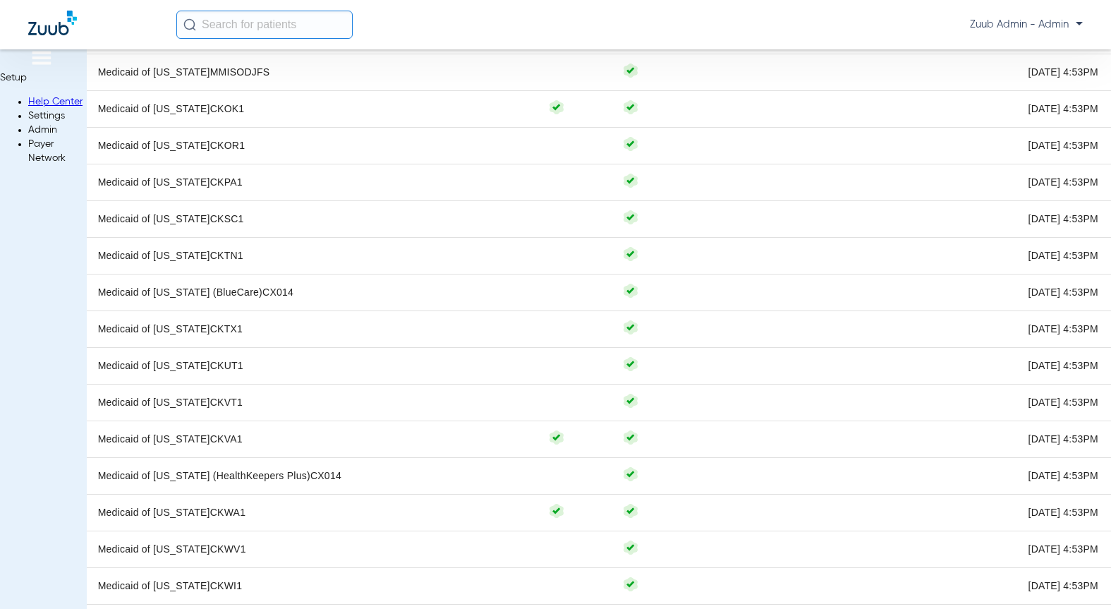
scroll to position [7424, 0]
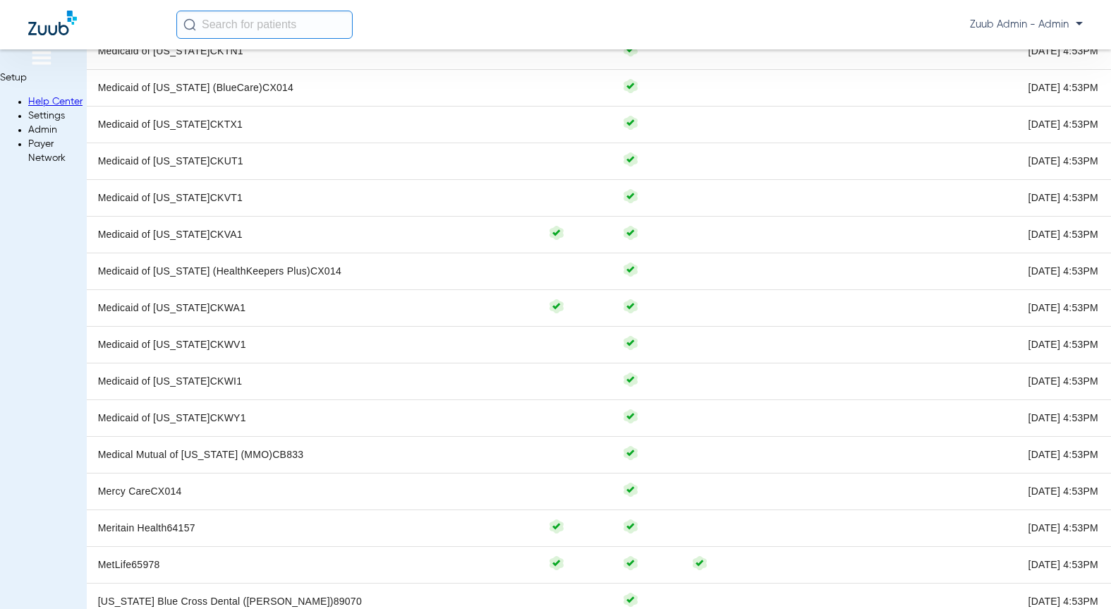
scroll to position [7555, 0]
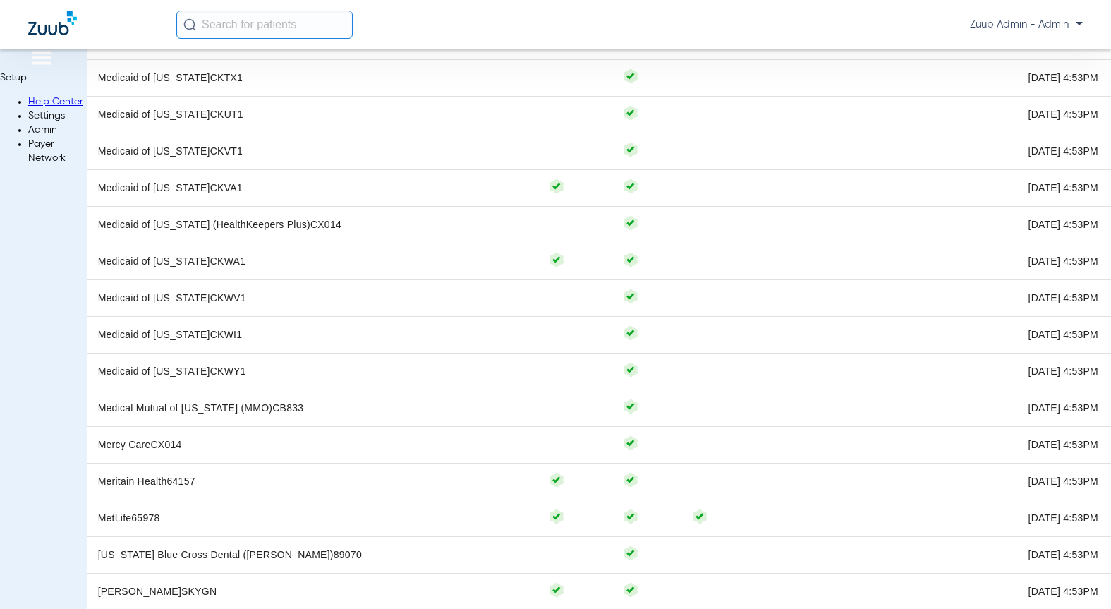
scroll to position [7606, 0]
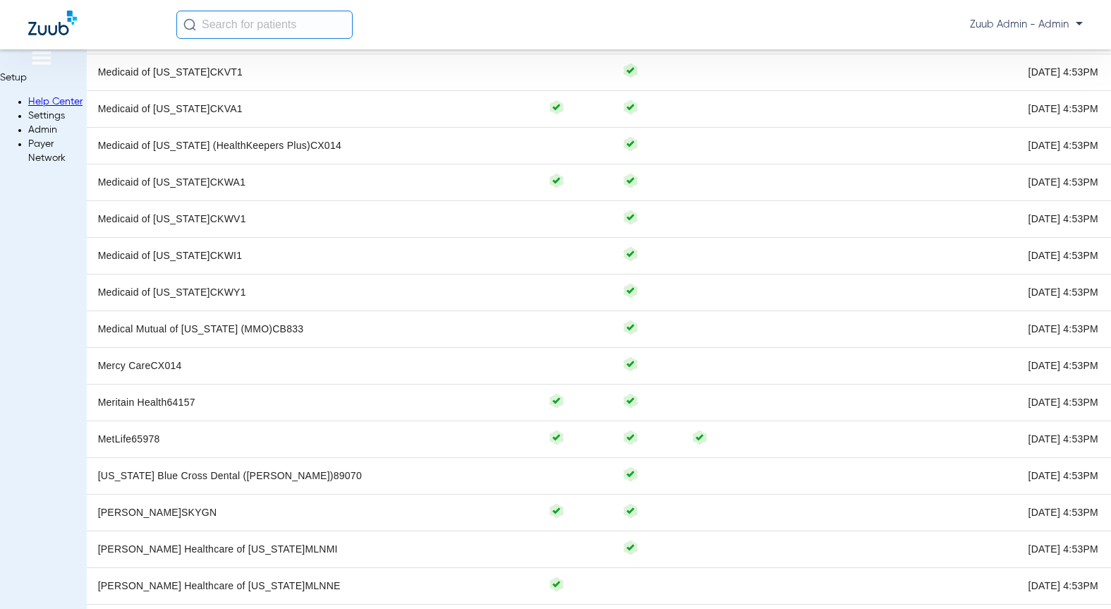
scroll to position [7674, 0]
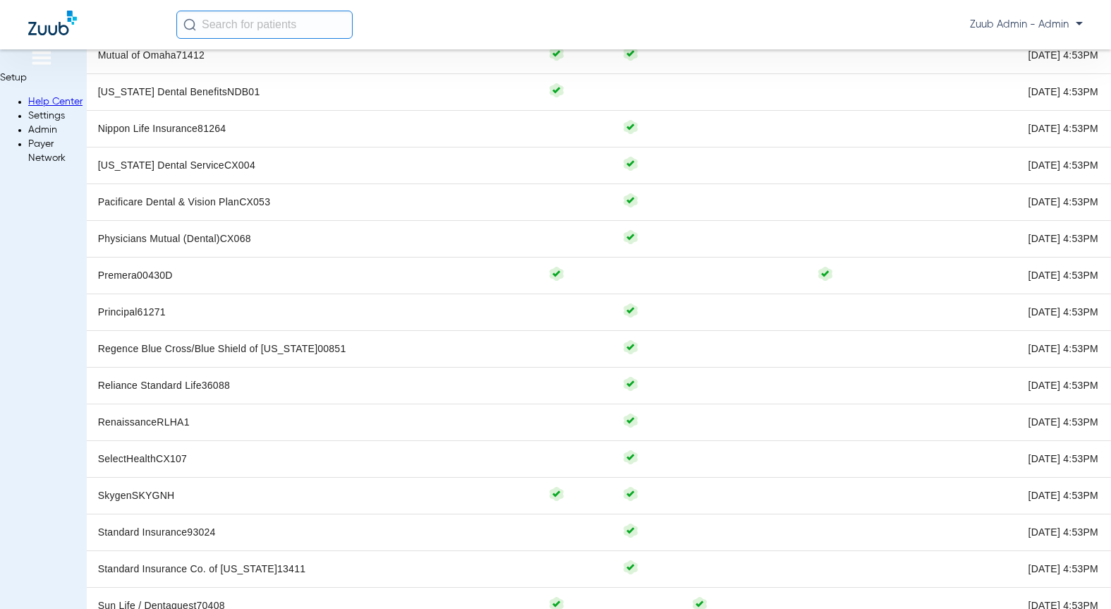
scroll to position [8350, 0]
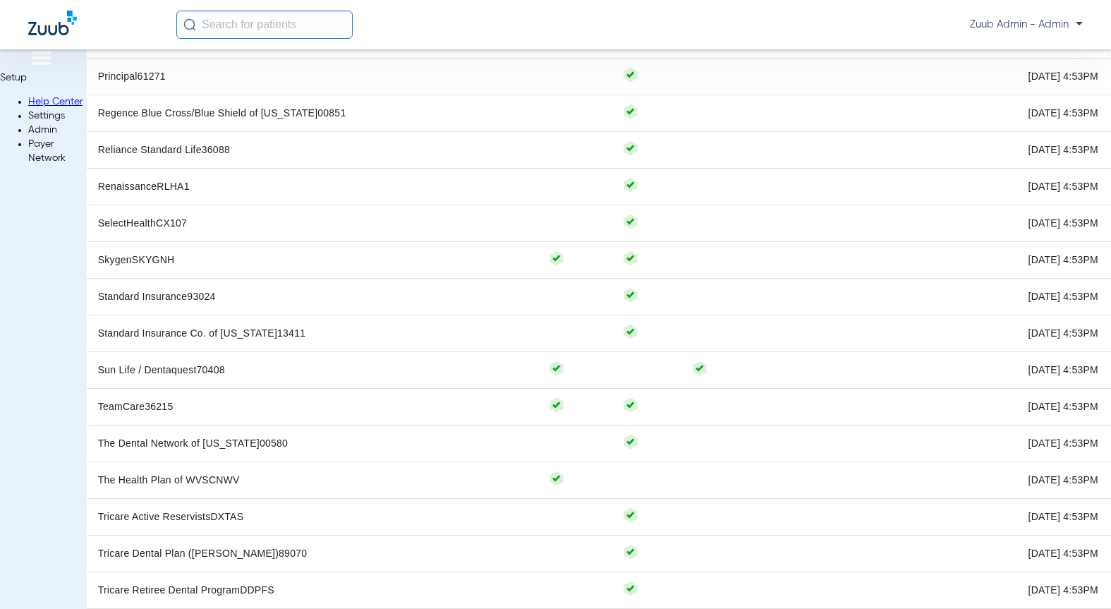
scroll to position [8522, 0]
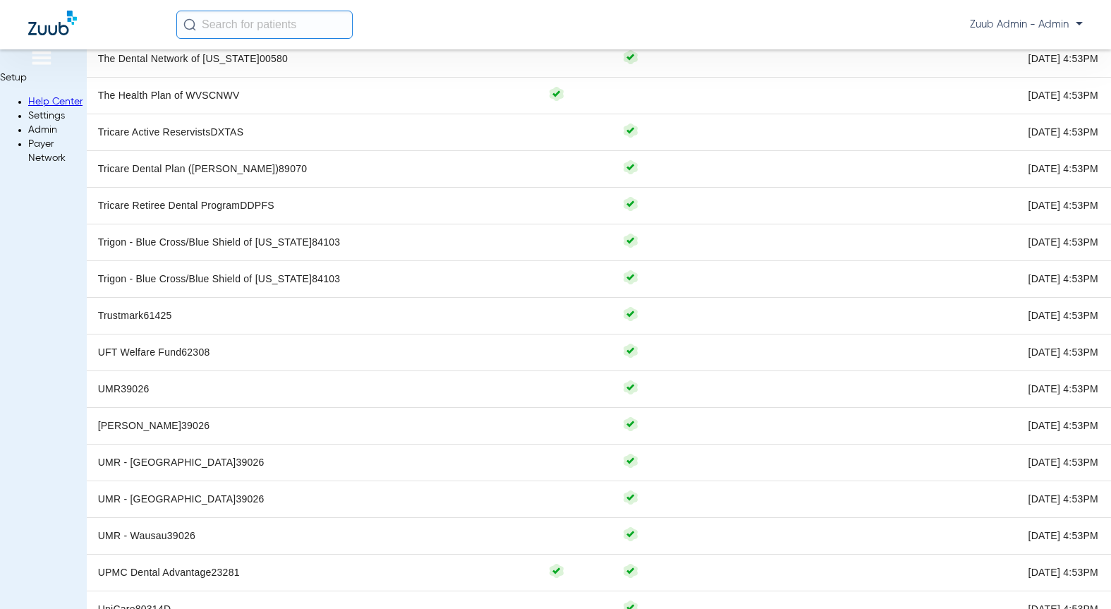
scroll to position [8903, 0]
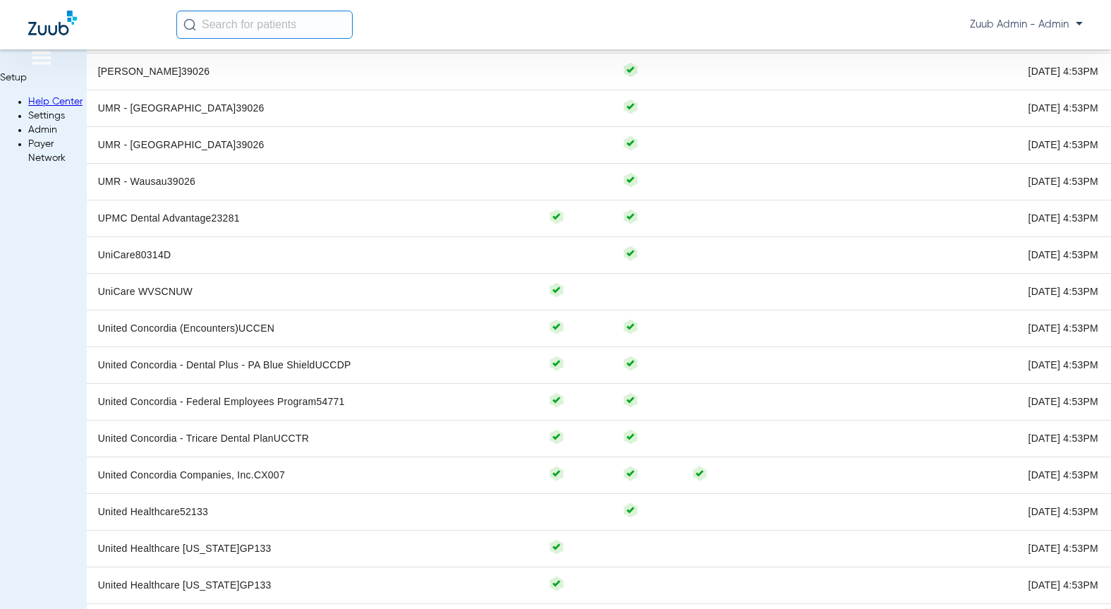
scroll to position [9325, 0]
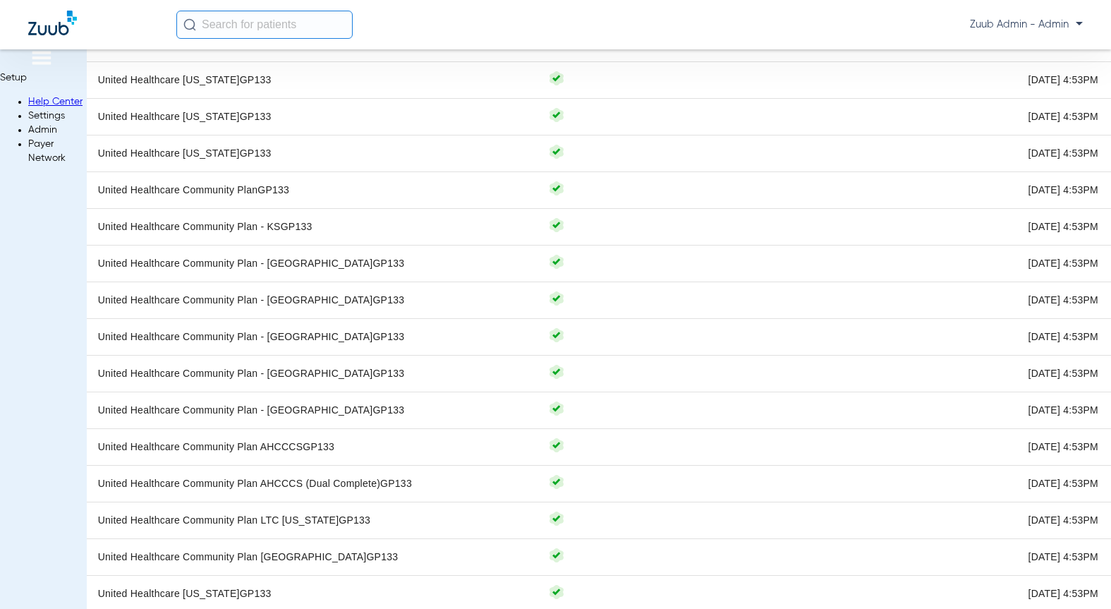
scroll to position [9759, 0]
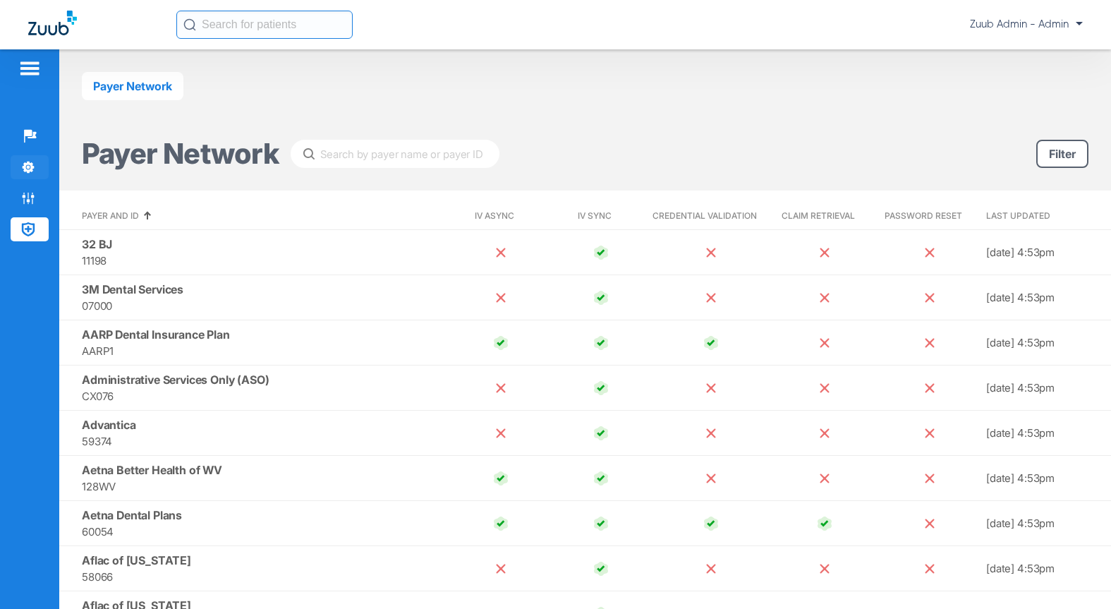
click at [32, 165] on img at bounding box center [28, 167] width 14 height 14
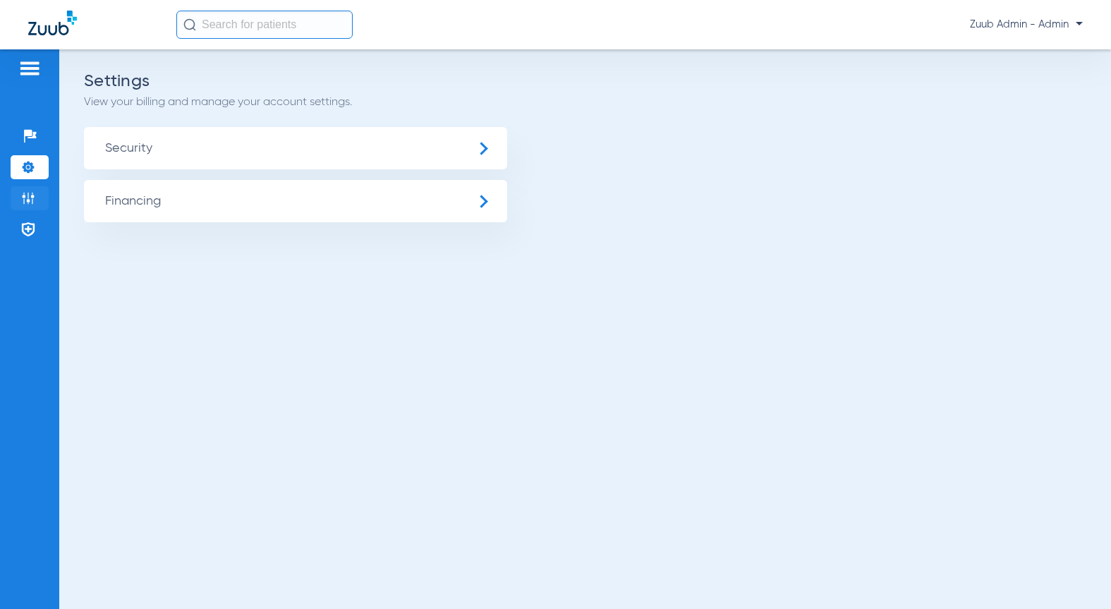
click at [40, 195] on li "Admin" at bounding box center [30, 198] width 38 height 24
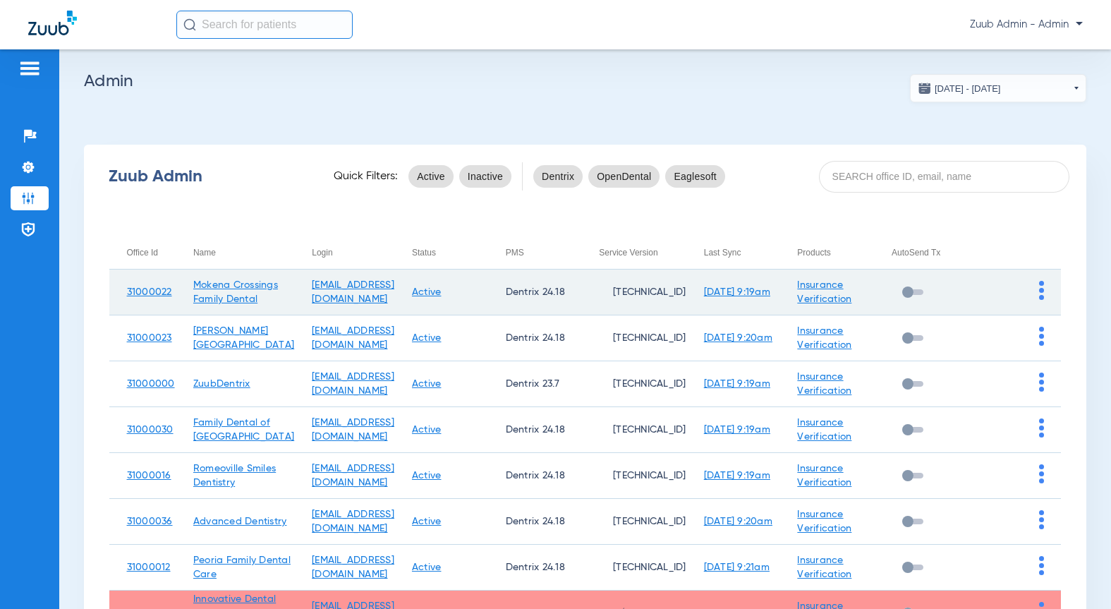
click at [1035, 293] on td at bounding box center [1015, 292] width 93 height 46
click at [1039, 294] on img at bounding box center [1041, 290] width 5 height 19
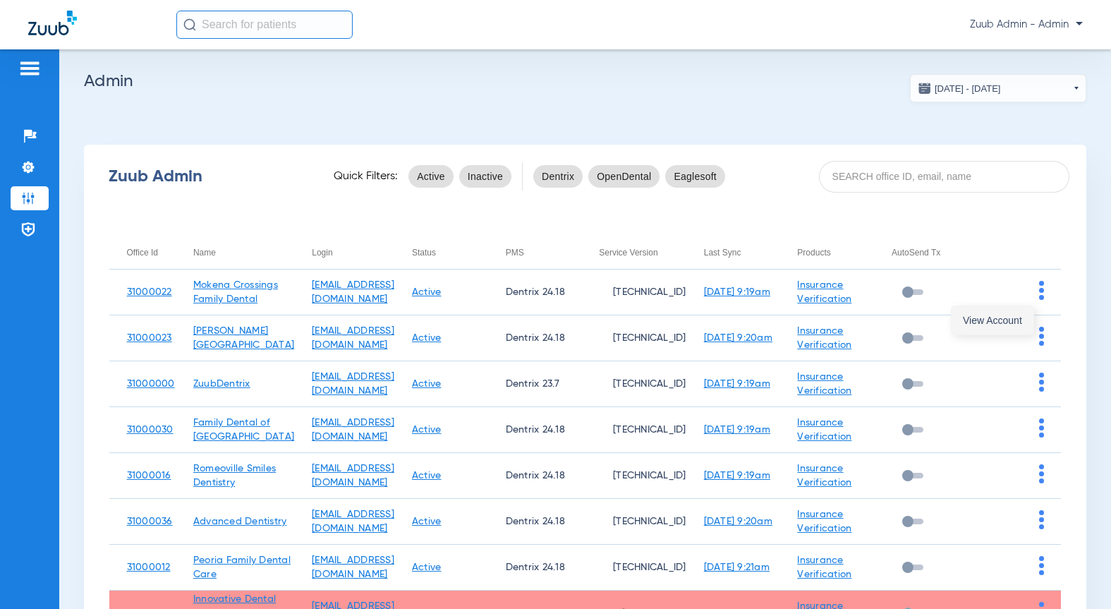
click at [1011, 323] on span "View Account" at bounding box center [992, 320] width 59 height 10
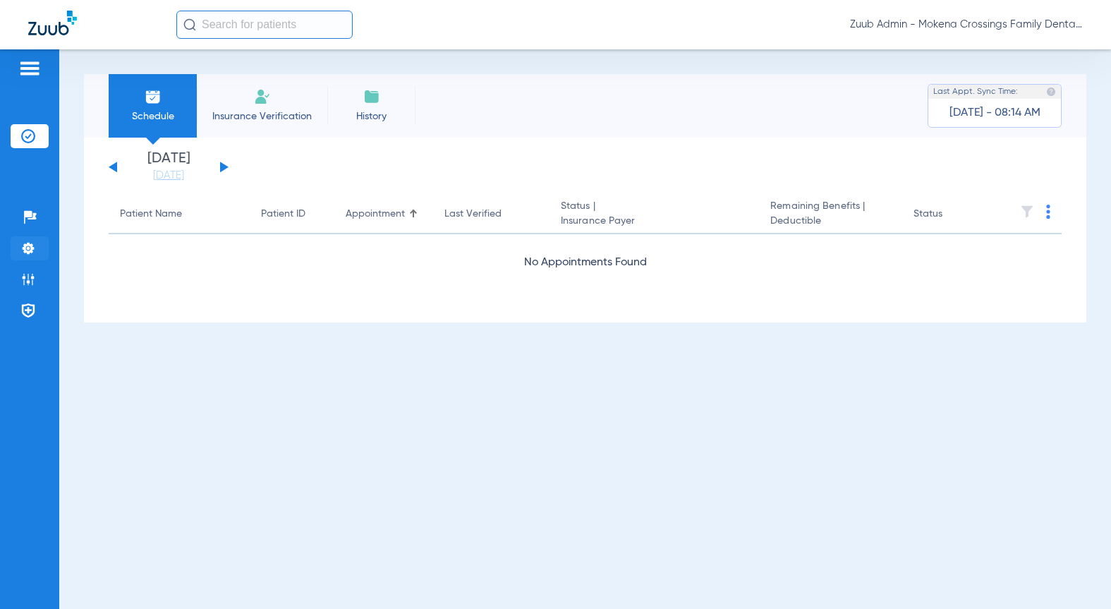
click at [25, 258] on li "Settings" at bounding box center [30, 248] width 38 height 24
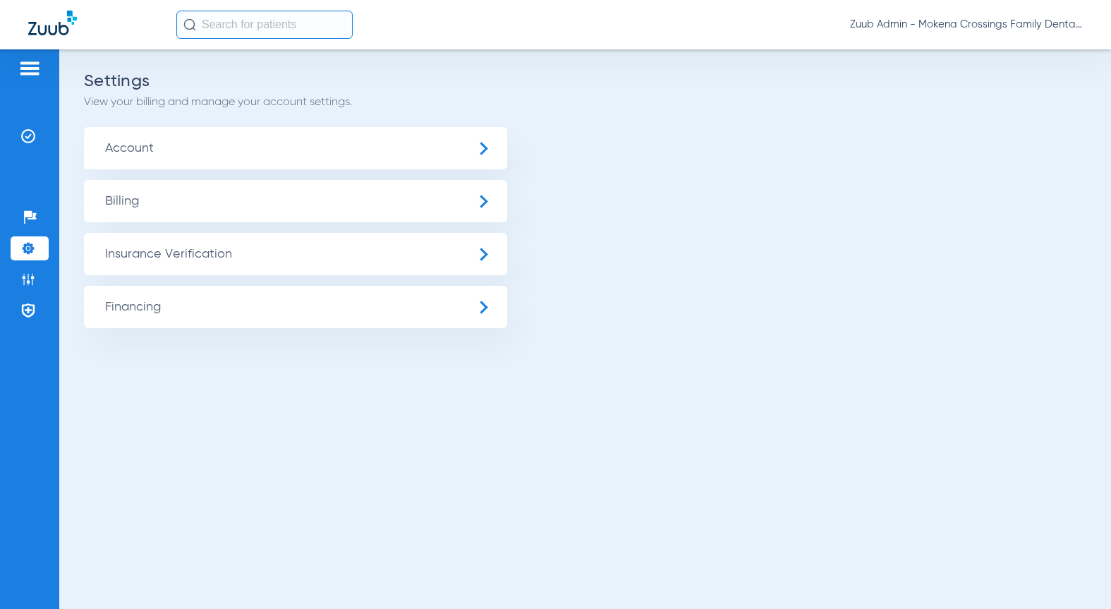
click at [169, 248] on span "Insurance Verification" at bounding box center [295, 254] width 423 height 42
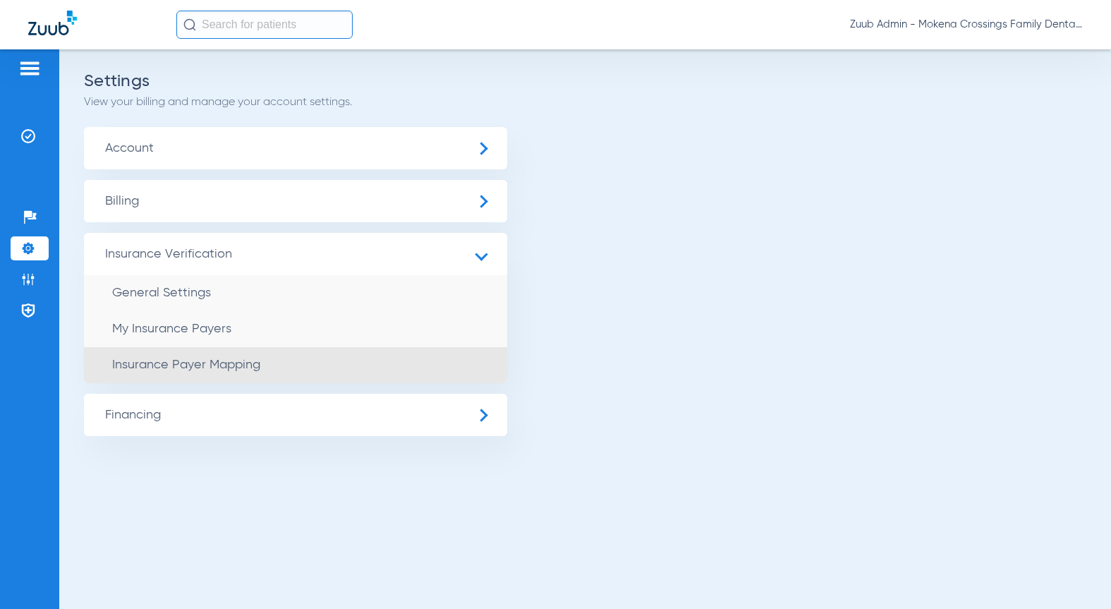
click at [220, 349] on li "Insurance Payer Mapping" at bounding box center [295, 365] width 423 height 36
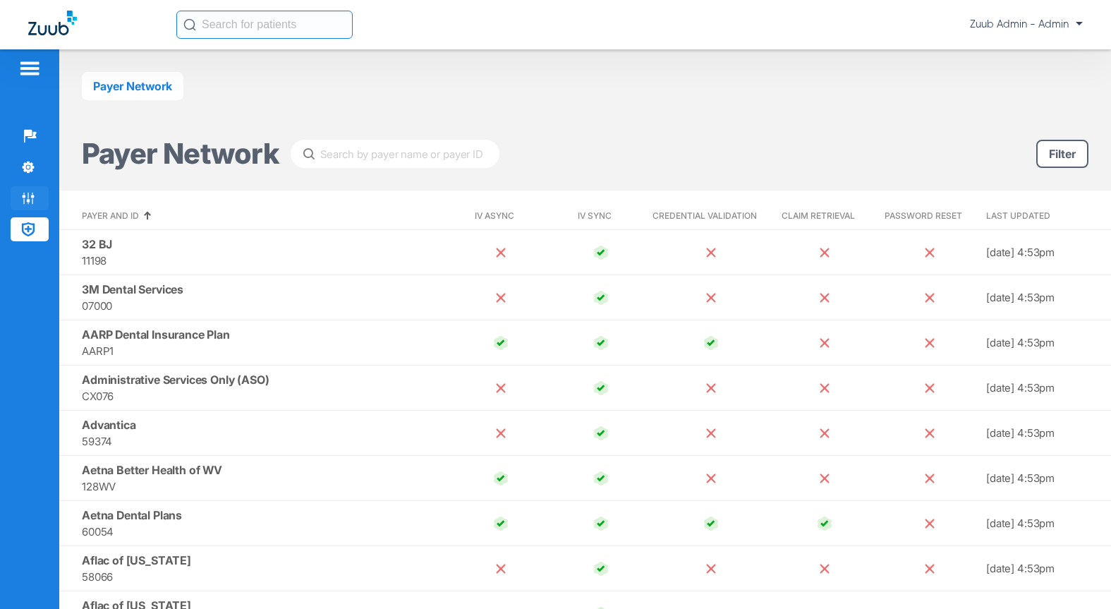
click at [32, 196] on img at bounding box center [28, 198] width 14 height 14
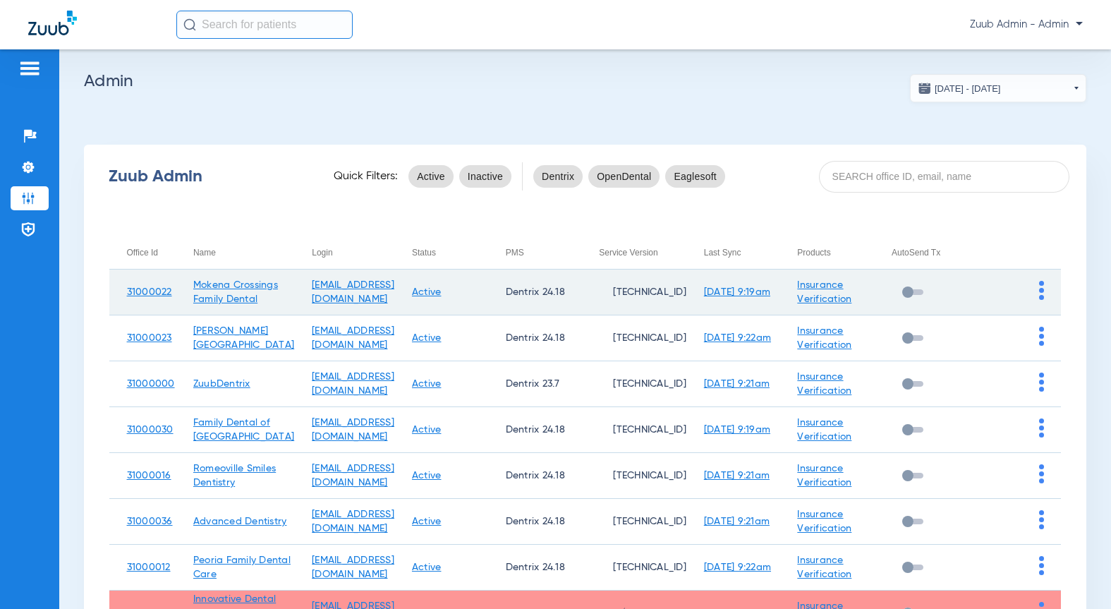
click at [1039, 293] on img at bounding box center [1041, 290] width 5 height 19
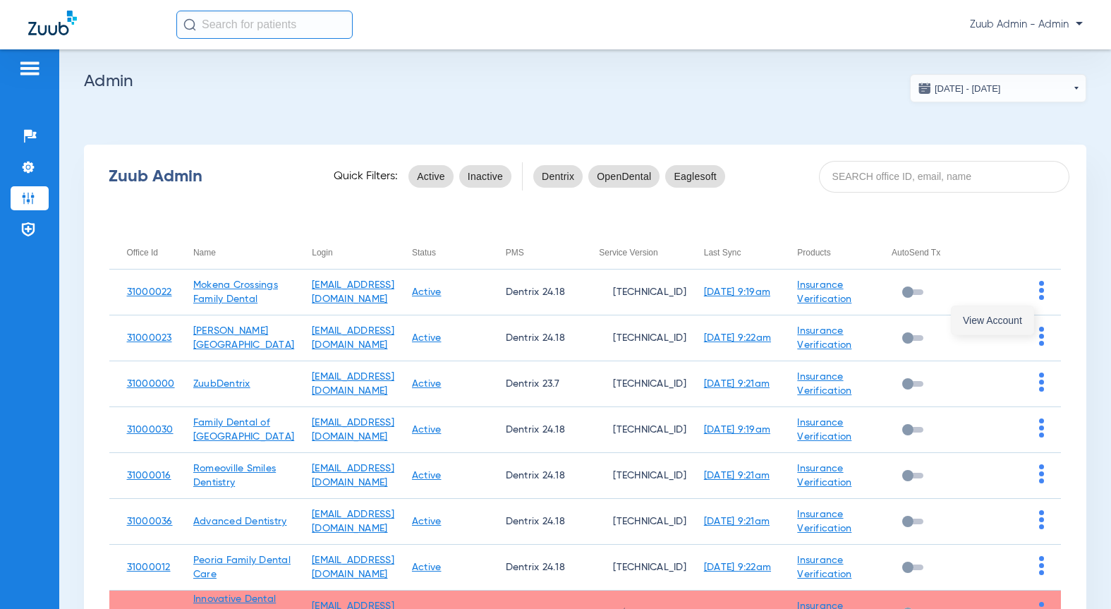
click at [984, 319] on span "View Account" at bounding box center [992, 320] width 59 height 10
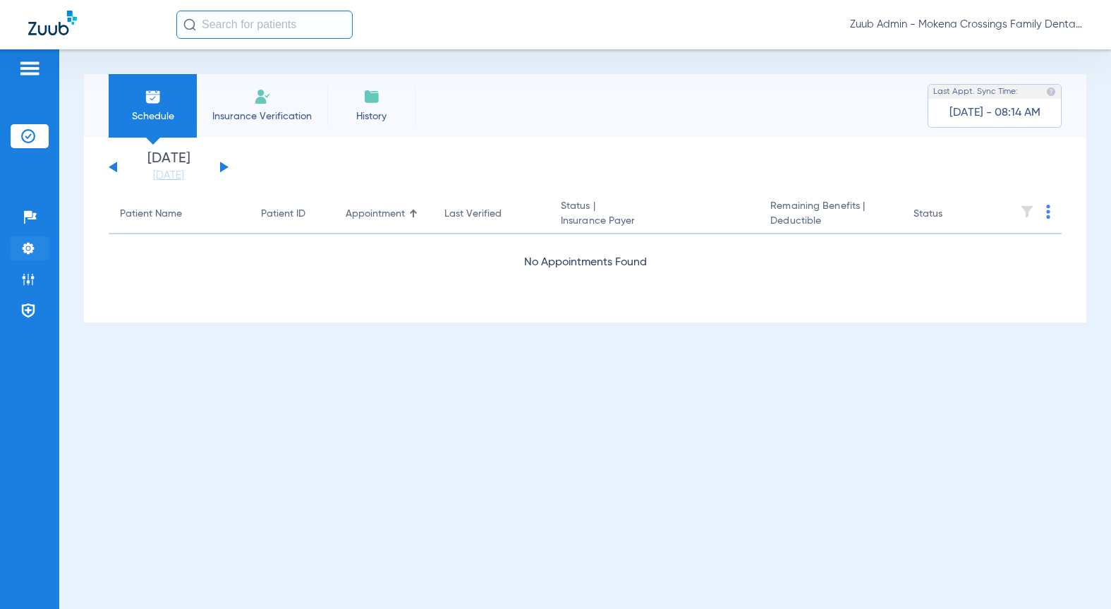
click at [20, 254] on li "Settings" at bounding box center [30, 248] width 38 height 24
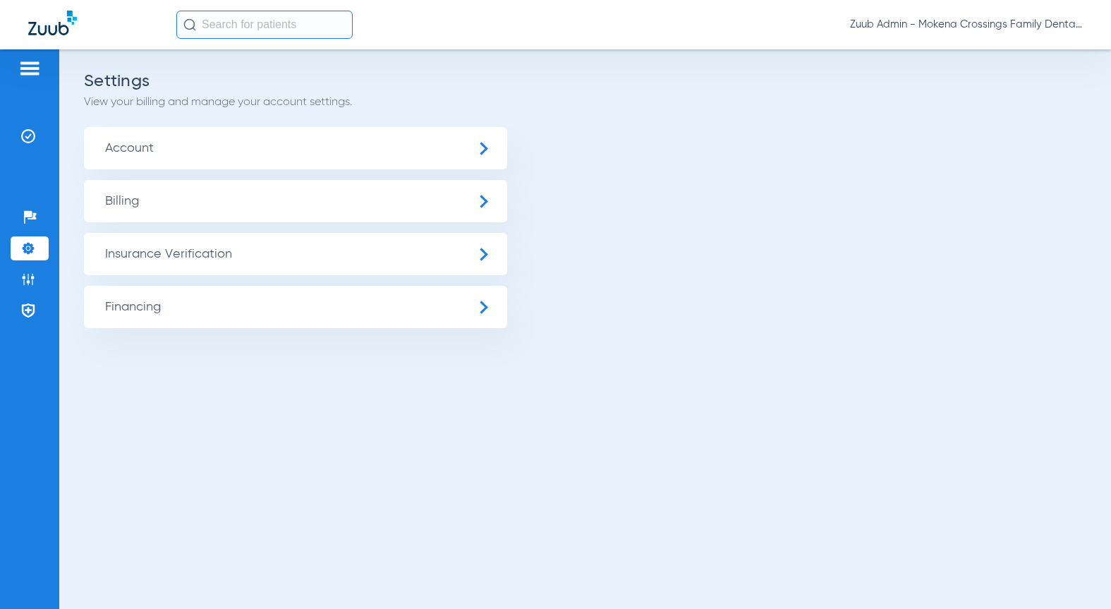
click at [143, 255] on span "Insurance Verification" at bounding box center [295, 254] width 423 height 42
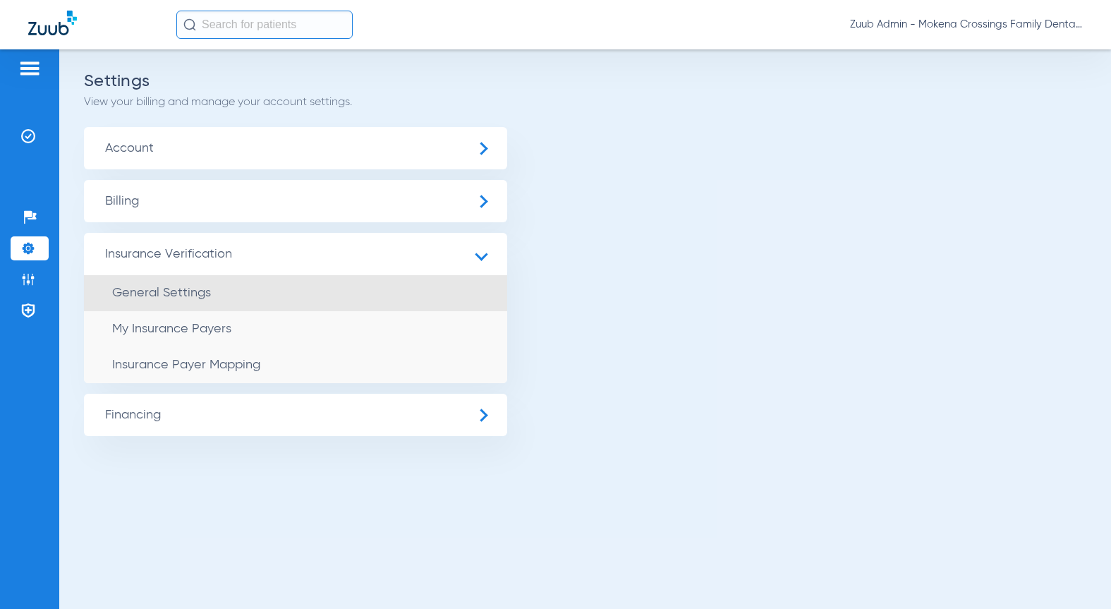
click at [164, 287] on span "General Settings" at bounding box center [161, 292] width 99 height 13
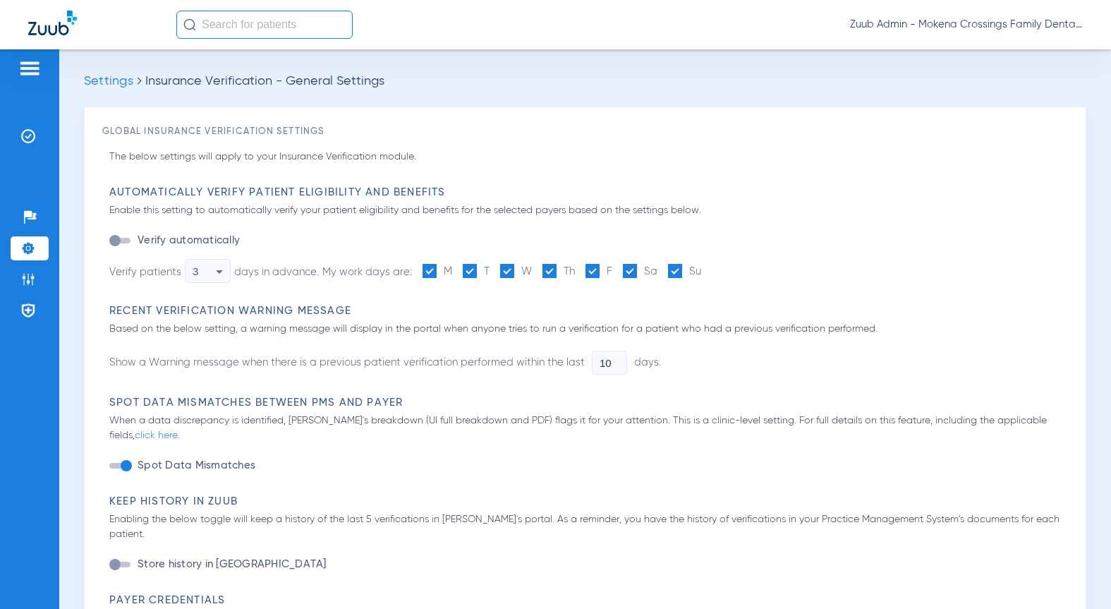
type input "1"
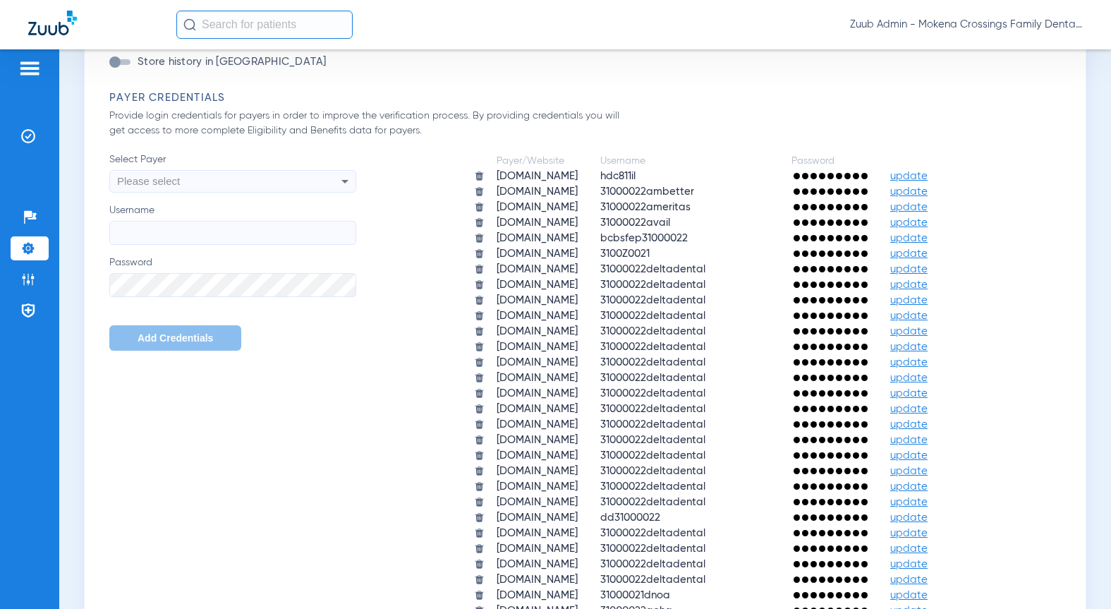
scroll to position [698, 0]
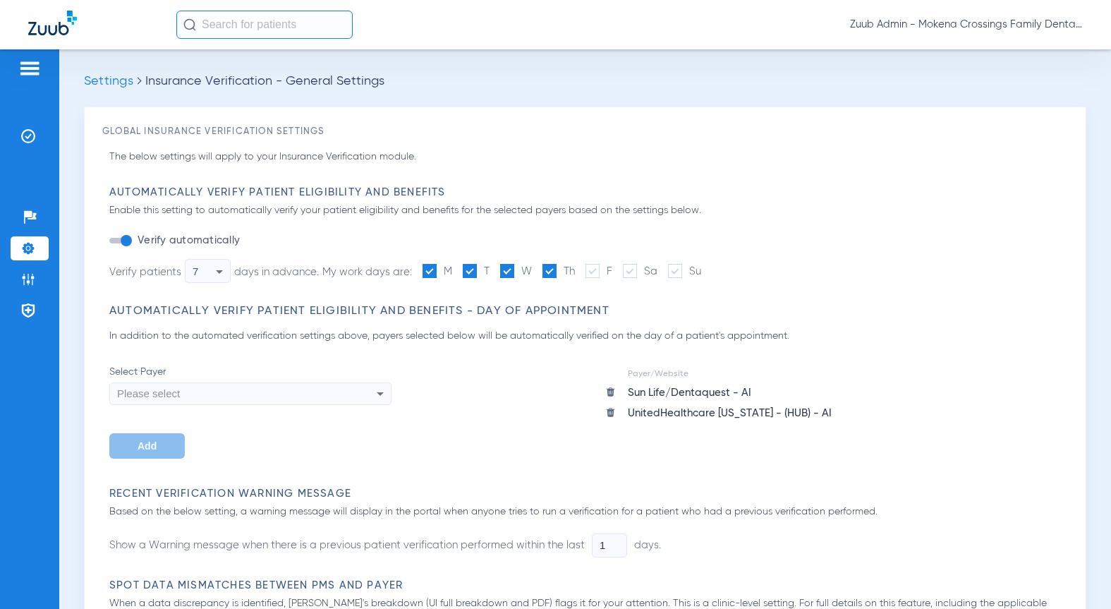
scroll to position [698, 0]
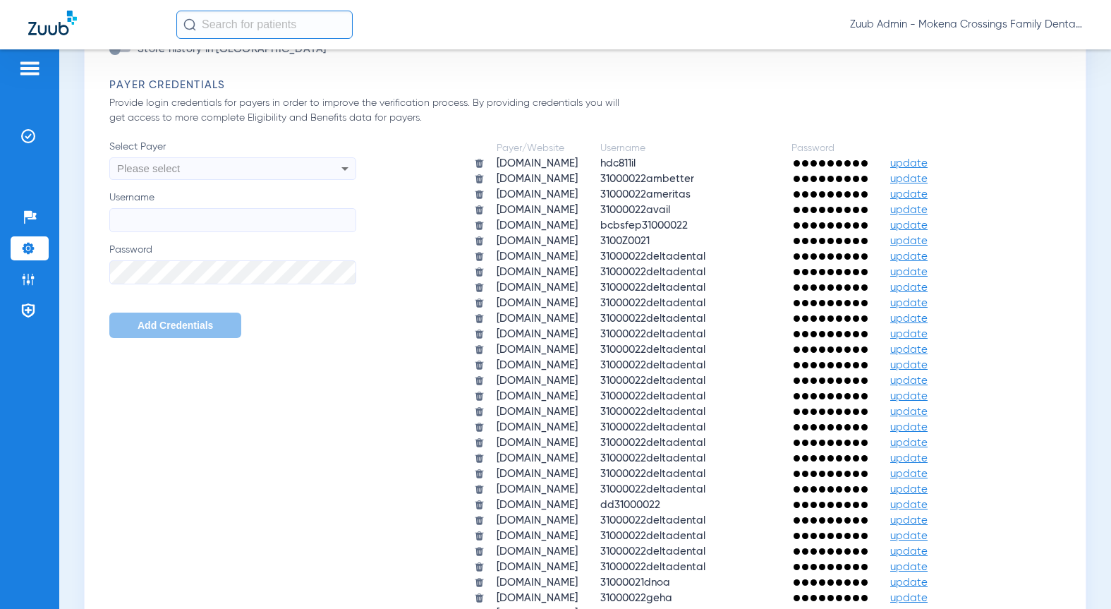
click at [161, 162] on span "Please select" at bounding box center [148, 168] width 63 height 12
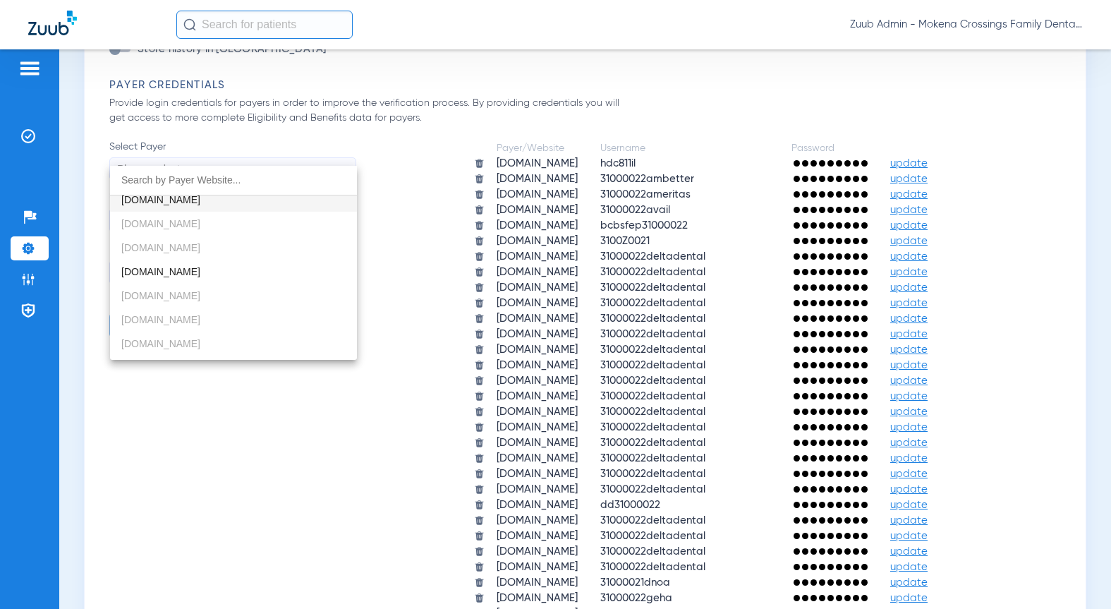
scroll to position [0, 0]
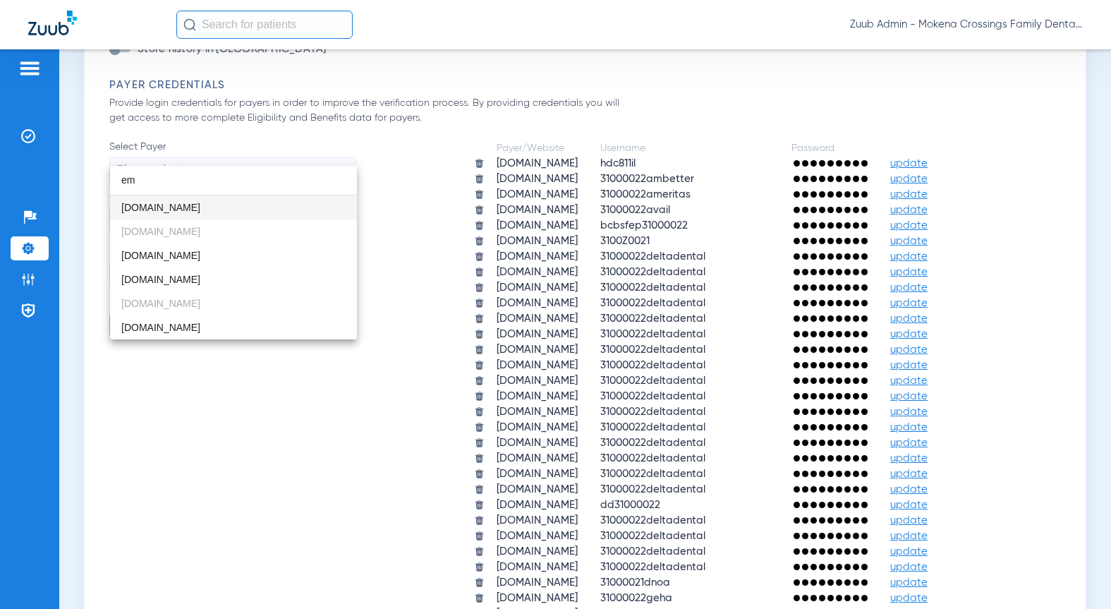
type input "e"
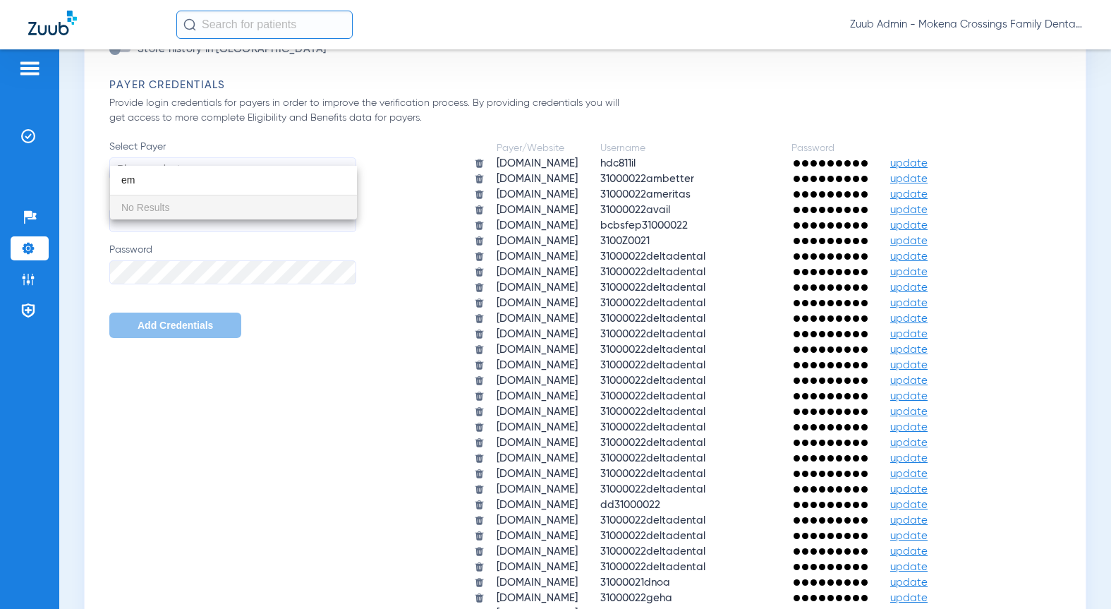
type input "e"
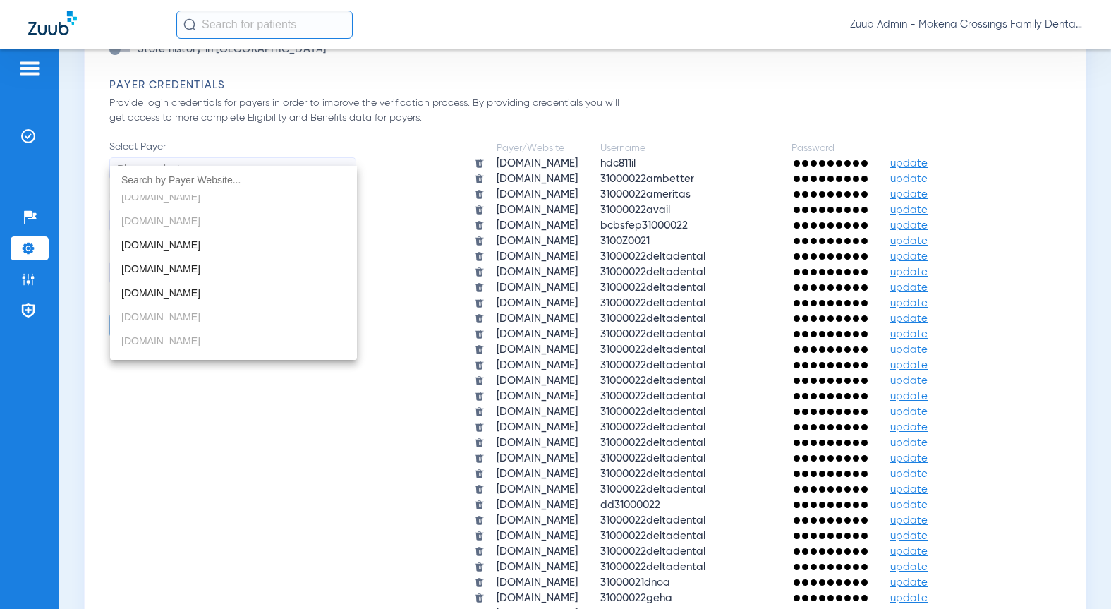
scroll to position [1754, 0]
click at [308, 418] on div at bounding box center [555, 304] width 1111 height 609
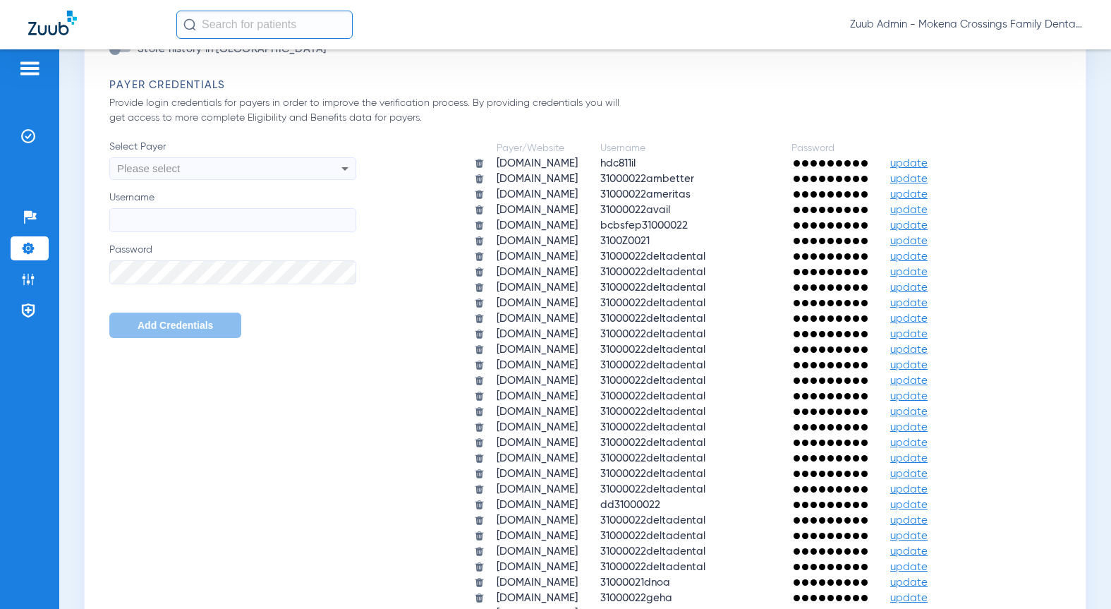
click at [163, 157] on div "Please select" at bounding box center [209, 169] width 185 height 24
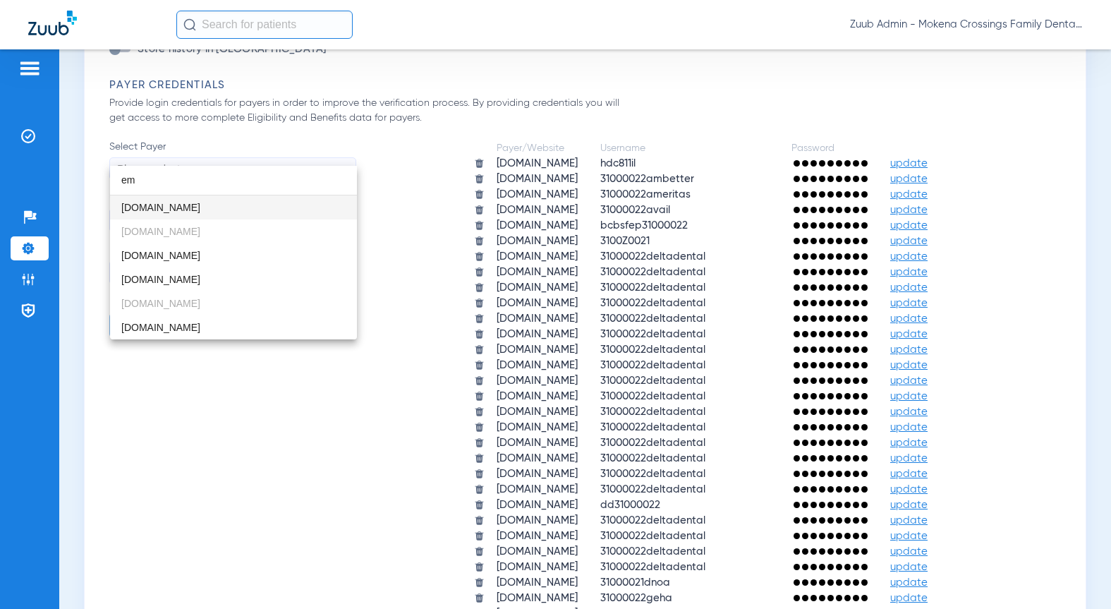
type input "e"
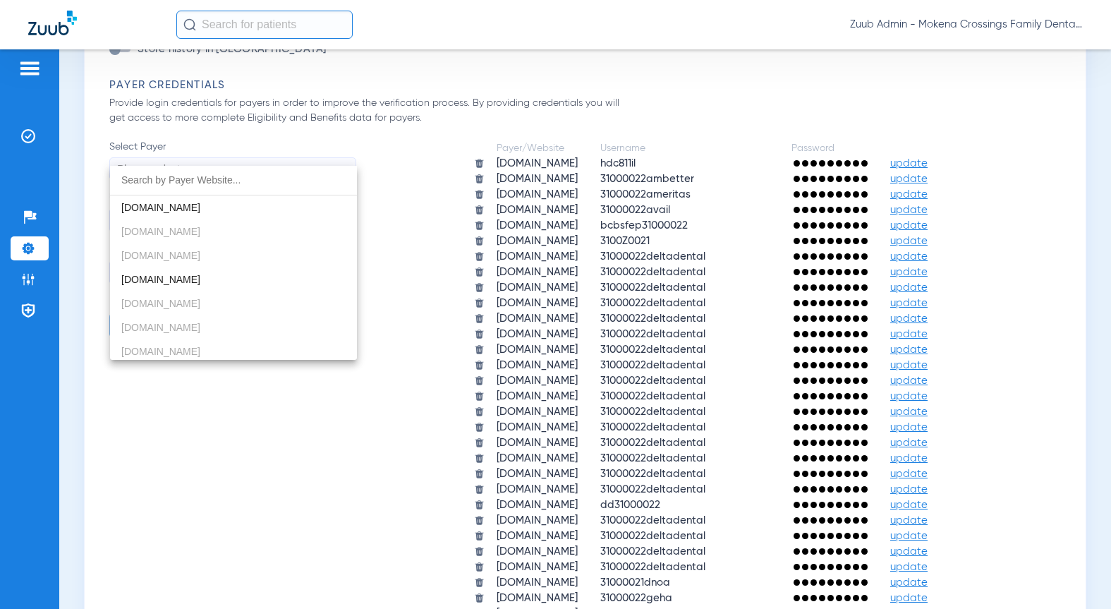
click at [297, 455] on div at bounding box center [555, 304] width 1111 height 609
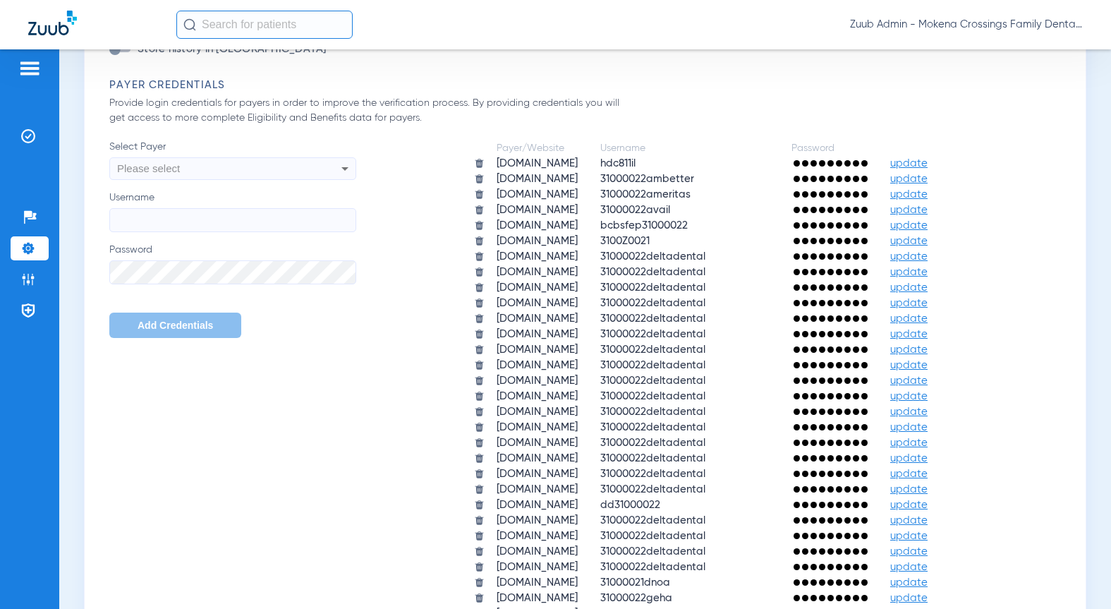
click at [250, 161] on div "Please select" at bounding box center [209, 169] width 185 height 24
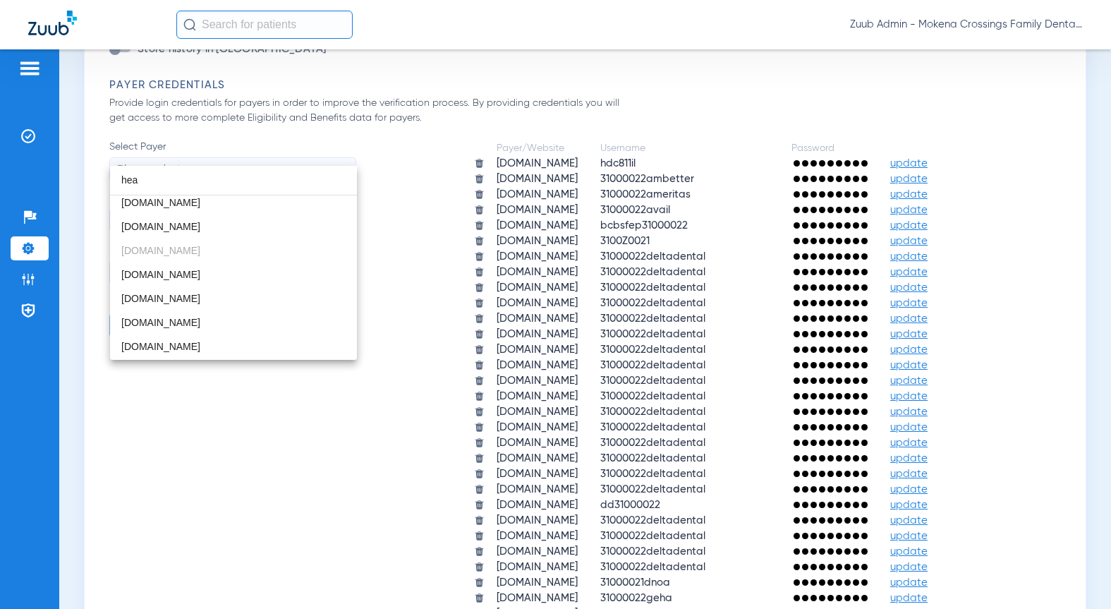
scroll to position [0, 0]
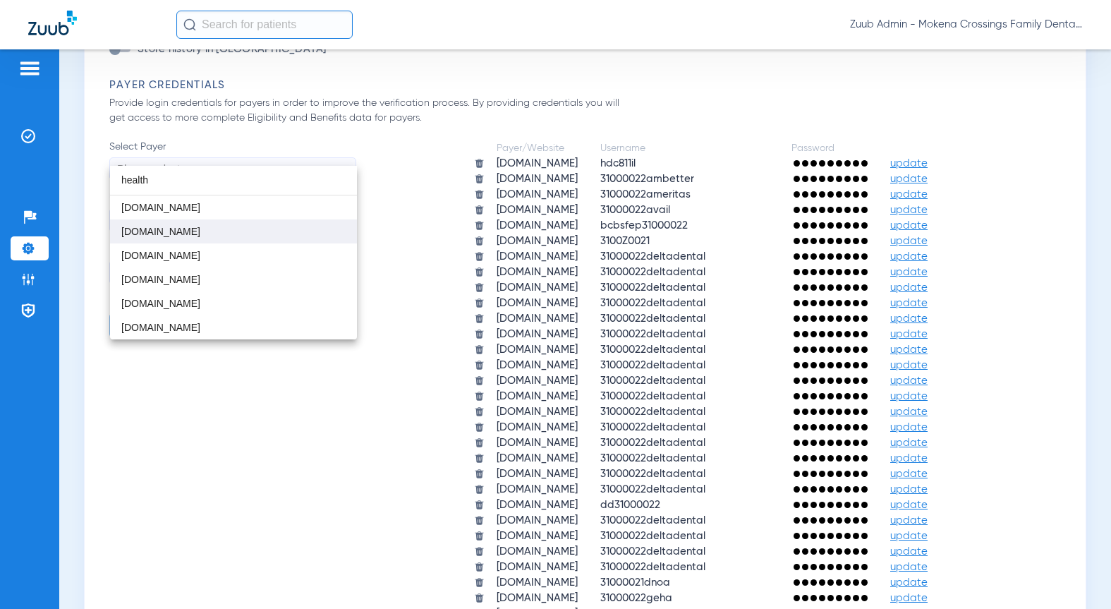
type input "health"
click at [258, 236] on mat-option "healthplex.com" at bounding box center [233, 231] width 247 height 24
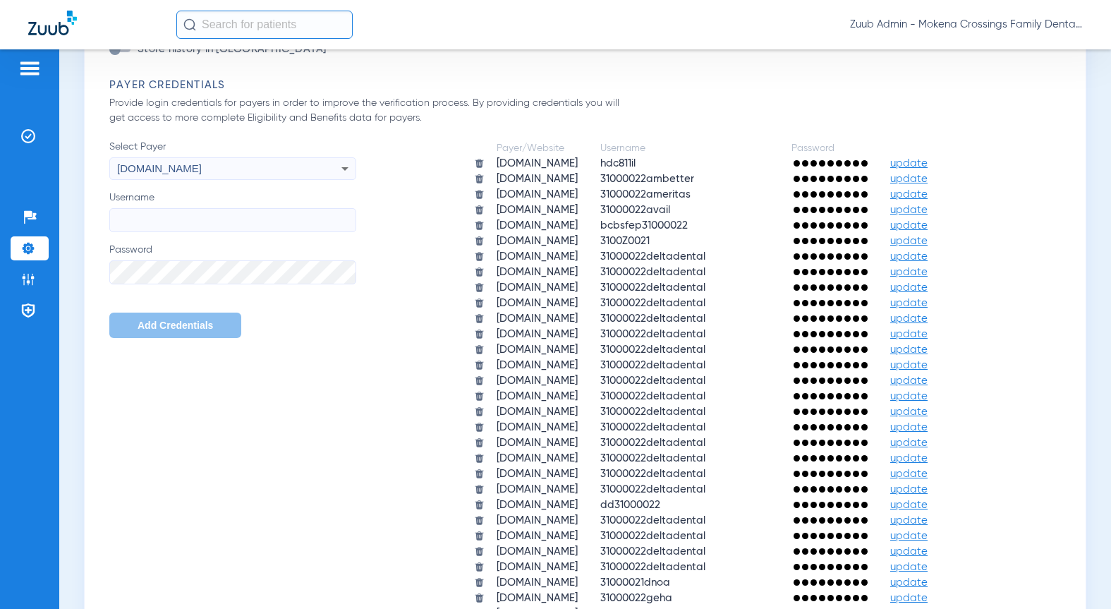
copy span "healthplex.com"
drag, startPoint x: 190, startPoint y: 150, endPoint x: 111, endPoint y: 152, distance: 79.0
click at [111, 157] on div "healthplex.com" at bounding box center [232, 169] width 245 height 24
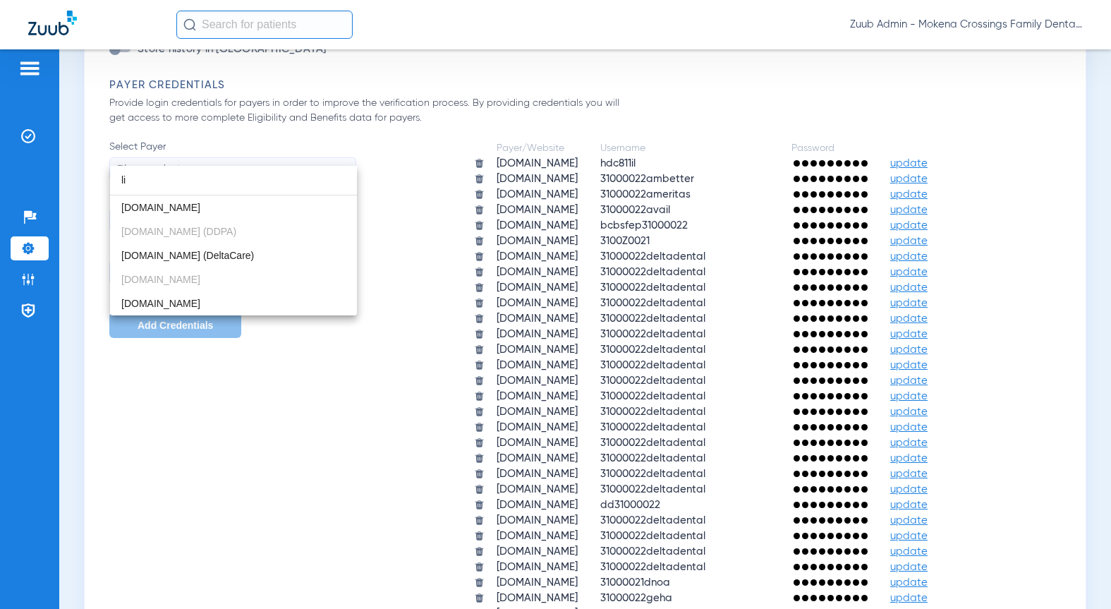
type input "l"
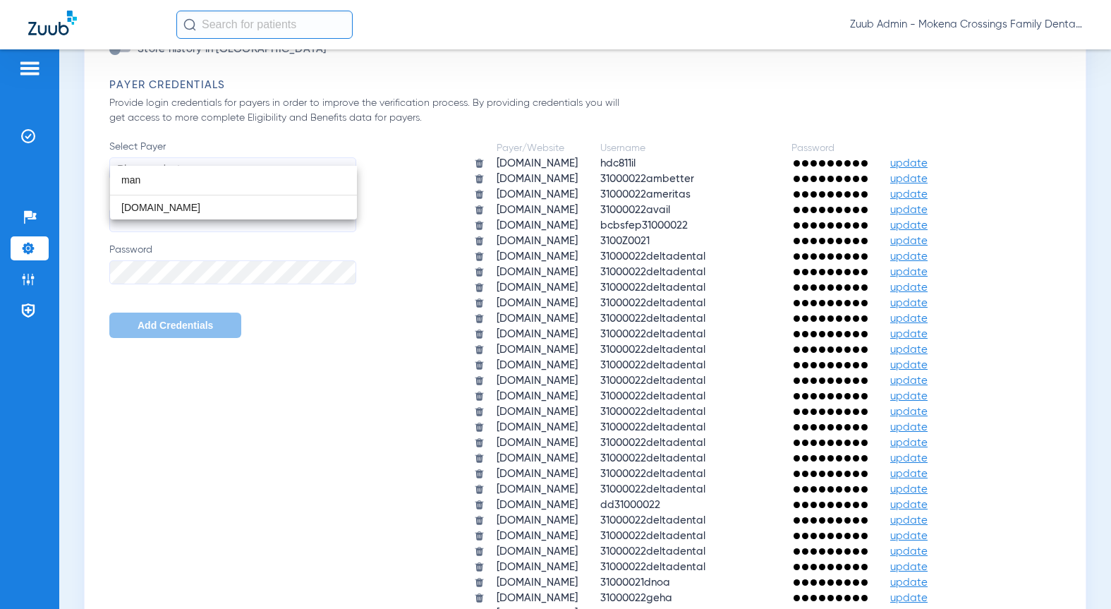
type input "man"
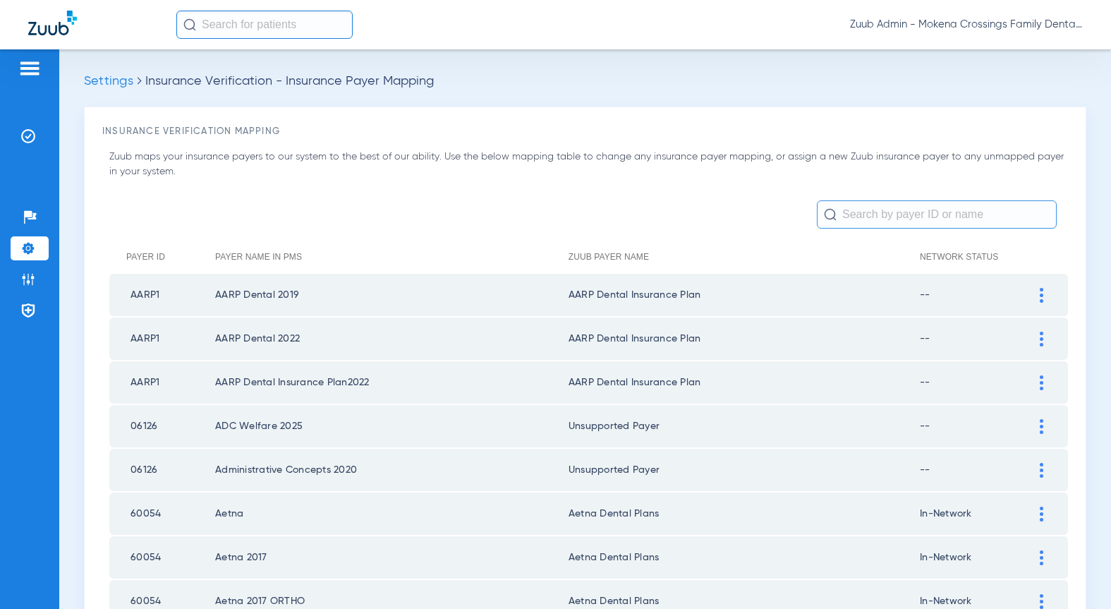
click at [1033, 281] on td at bounding box center [1048, 295] width 39 height 42
click at [1033, 293] on div at bounding box center [1041, 295] width 25 height 15
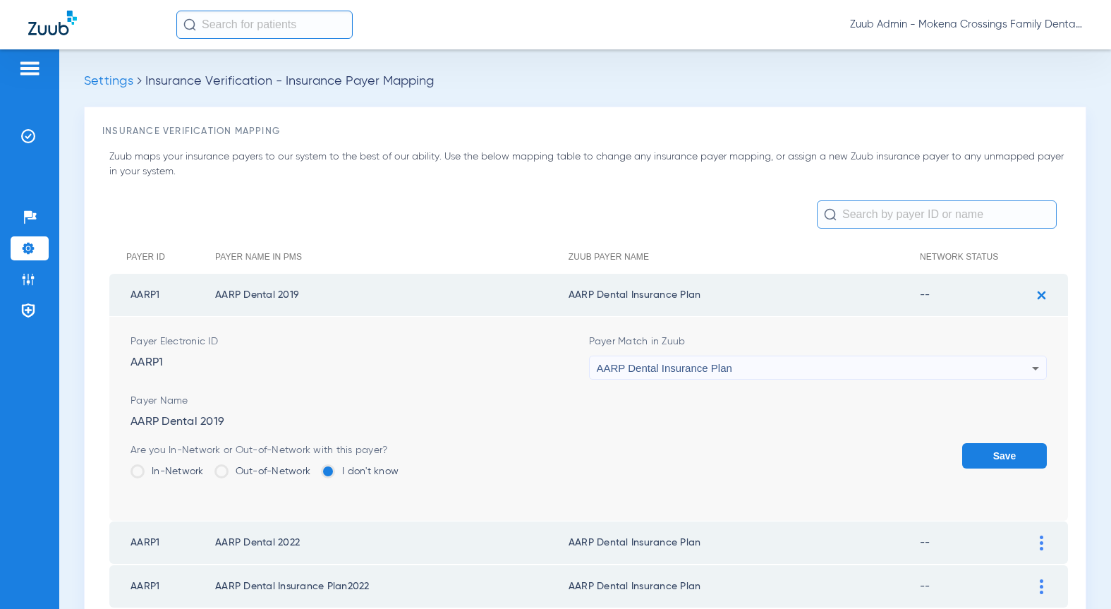
click at [788, 361] on div "AARP Dental Insurance Plan" at bounding box center [815, 368] width 436 height 24
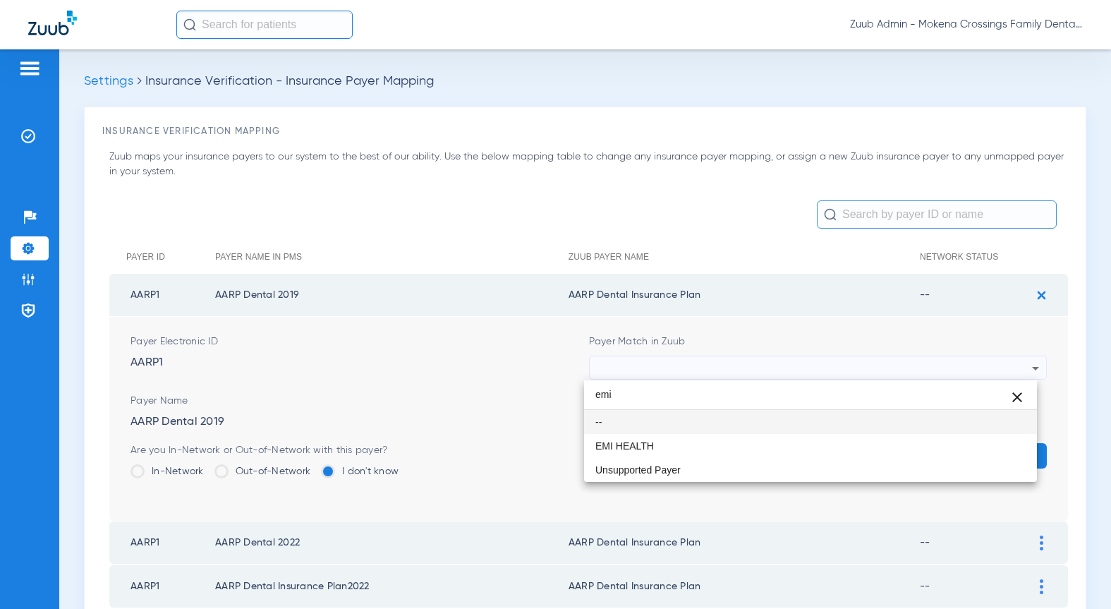
drag, startPoint x: 787, startPoint y: 391, endPoint x: 607, endPoint y: 392, distance: 179.9
click at [607, 392] on input "emi" at bounding box center [810, 394] width 453 height 29
type input "e"
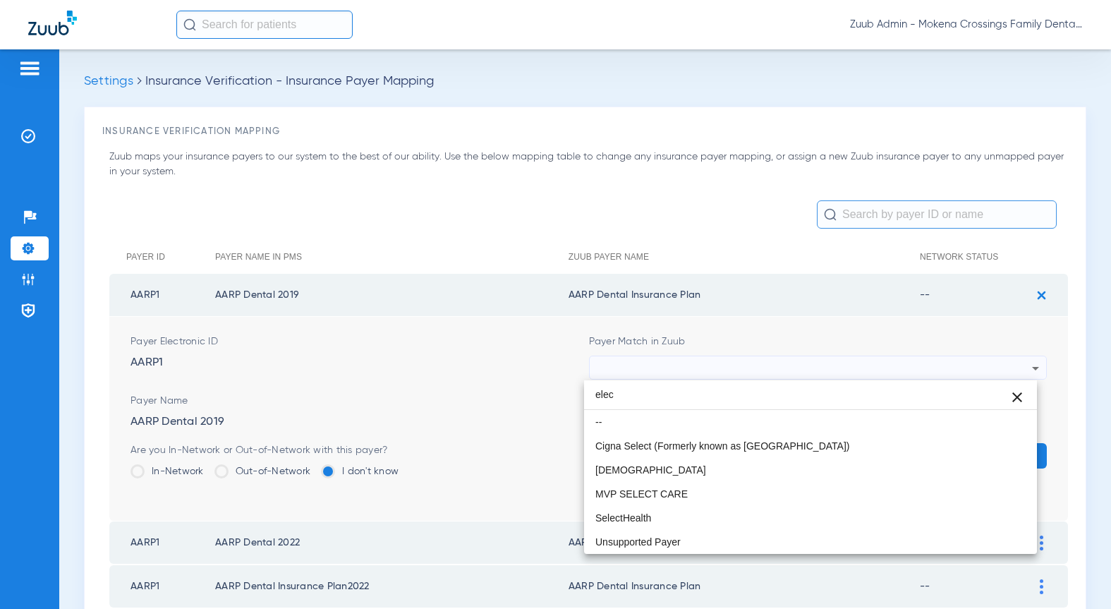
type input "elect"
